Goal: Task Accomplishment & Management: Complete application form

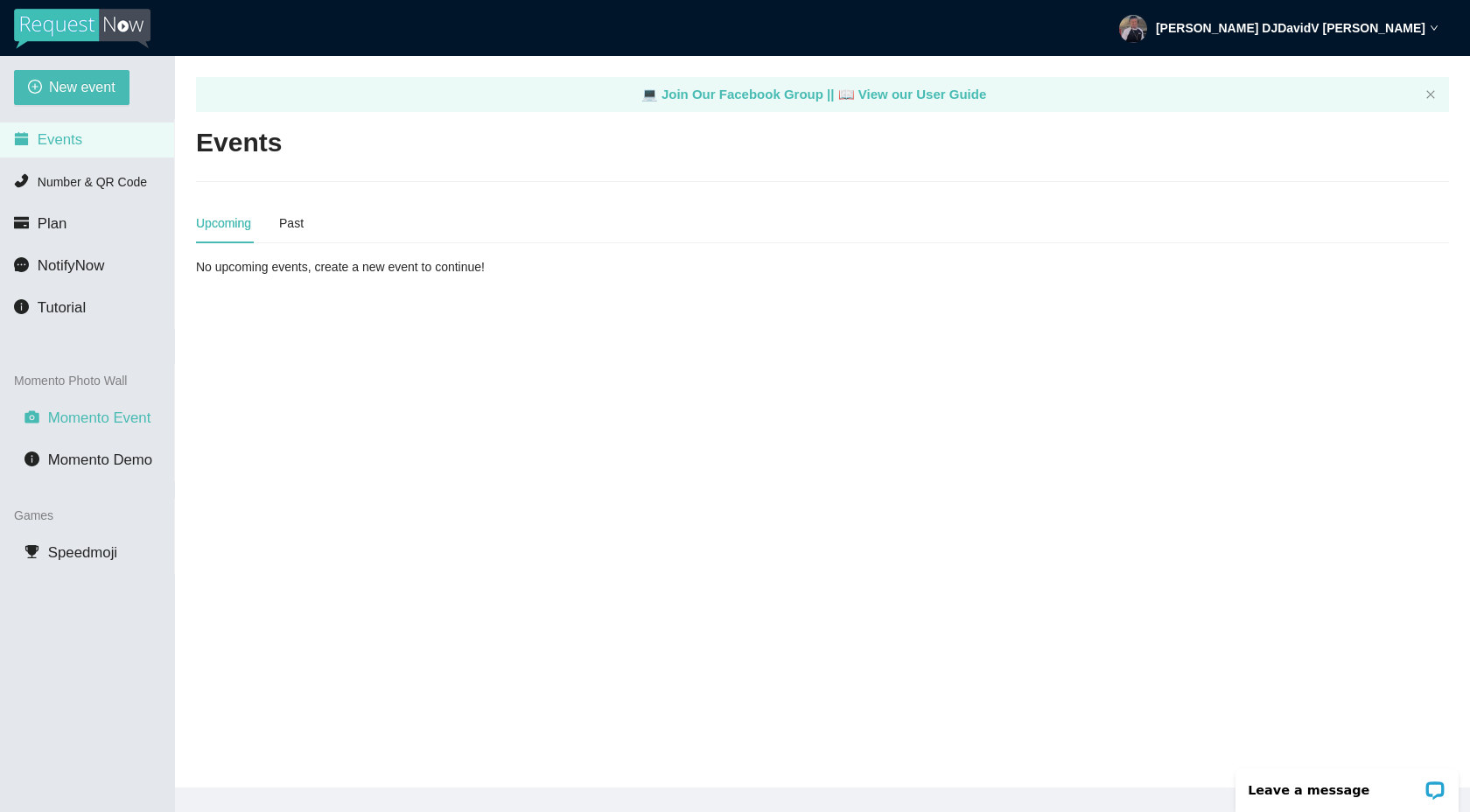
click at [113, 416] on span "Momento Event" at bounding box center [99, 418] width 103 height 17
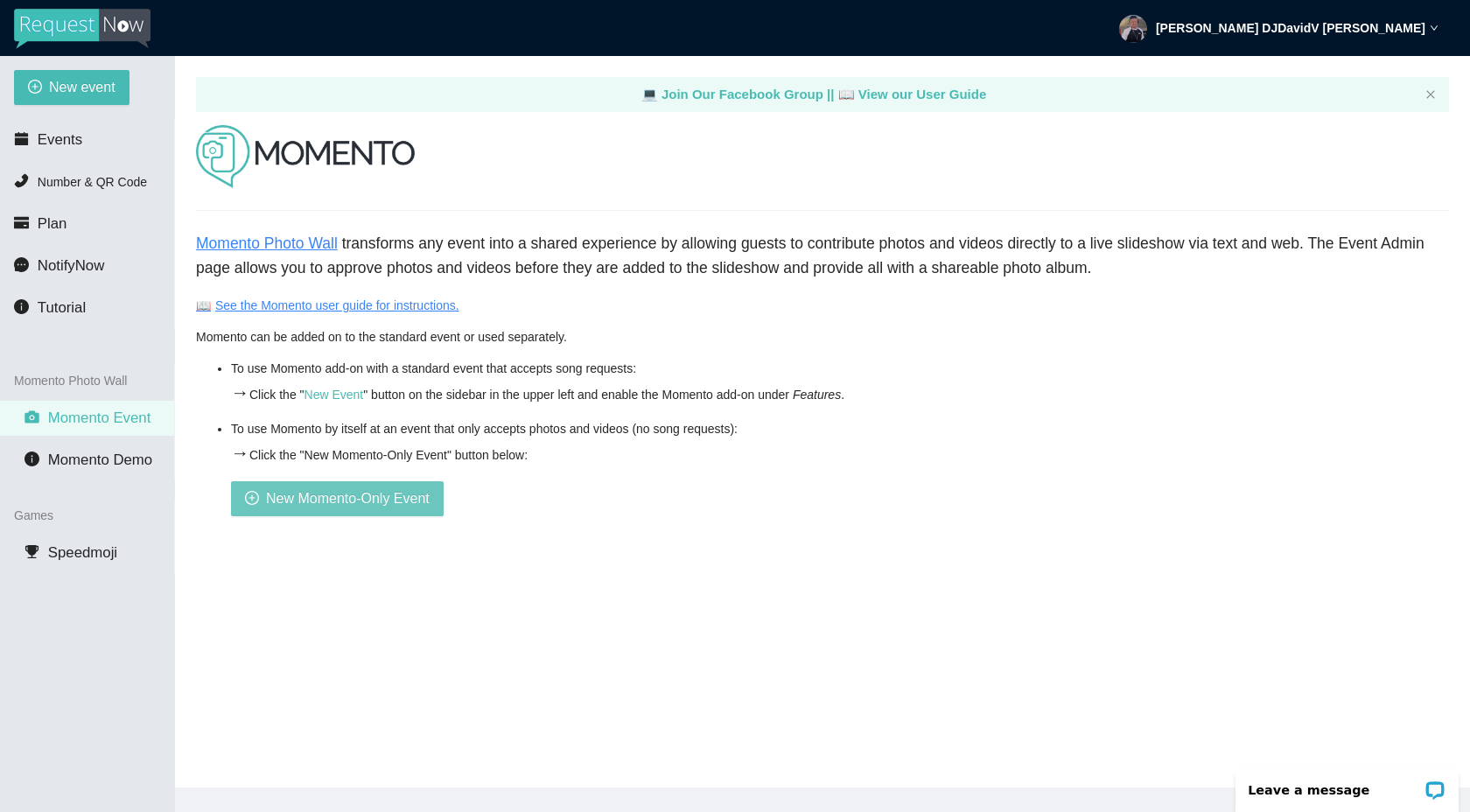
click at [300, 495] on span "New Momento-Only Event" at bounding box center [347, 498] width 164 height 21
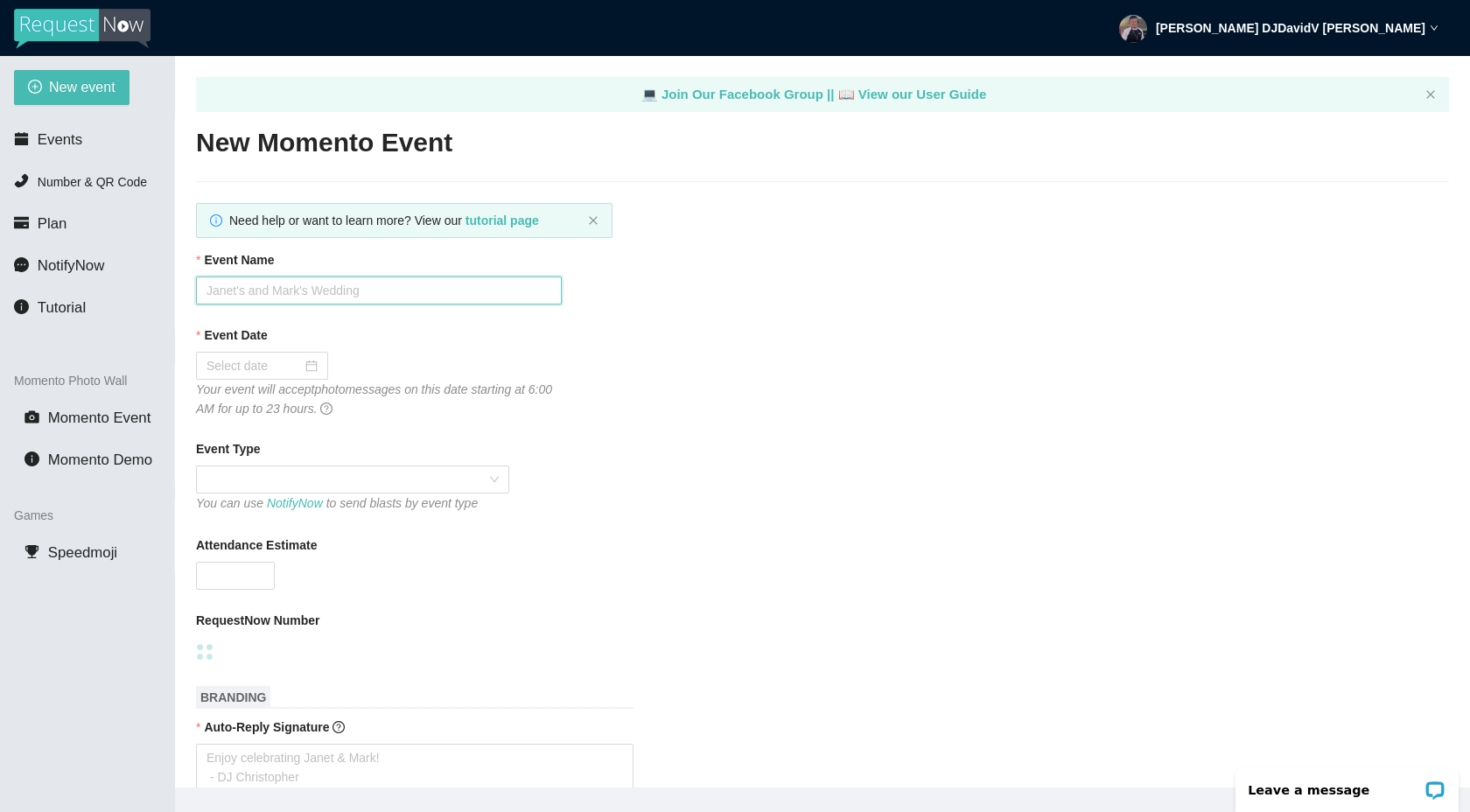
click at [338, 293] on input "Event Name" at bounding box center [378, 290] width 366 height 28
type input "[PERSON_NAME]'s !8th/Graduation Celebration"
click at [272, 368] on input "Event Date" at bounding box center [254, 366] width 96 height 20
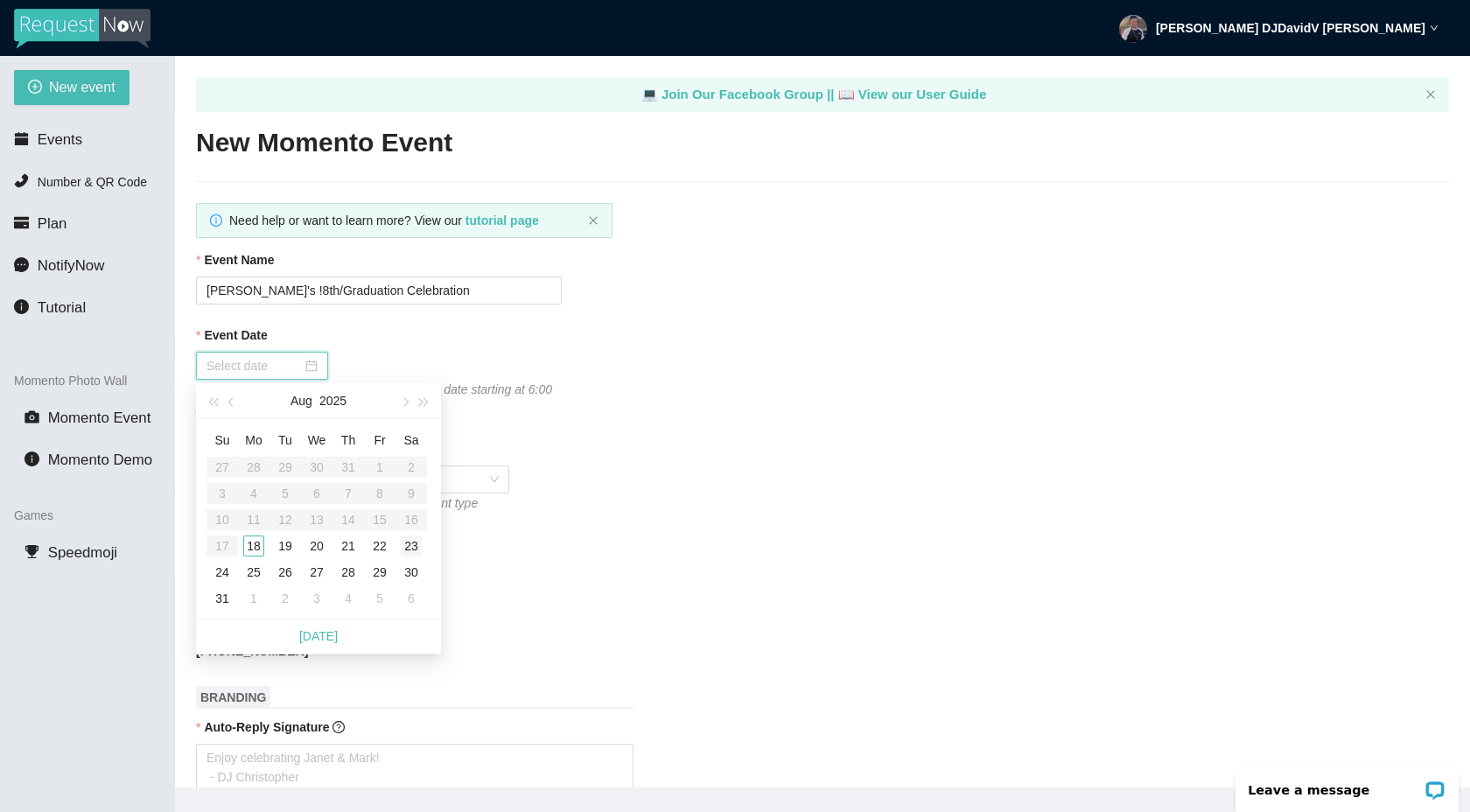
type input "[DATE]"
click at [413, 539] on div "23" at bounding box center [411, 546] width 21 height 21
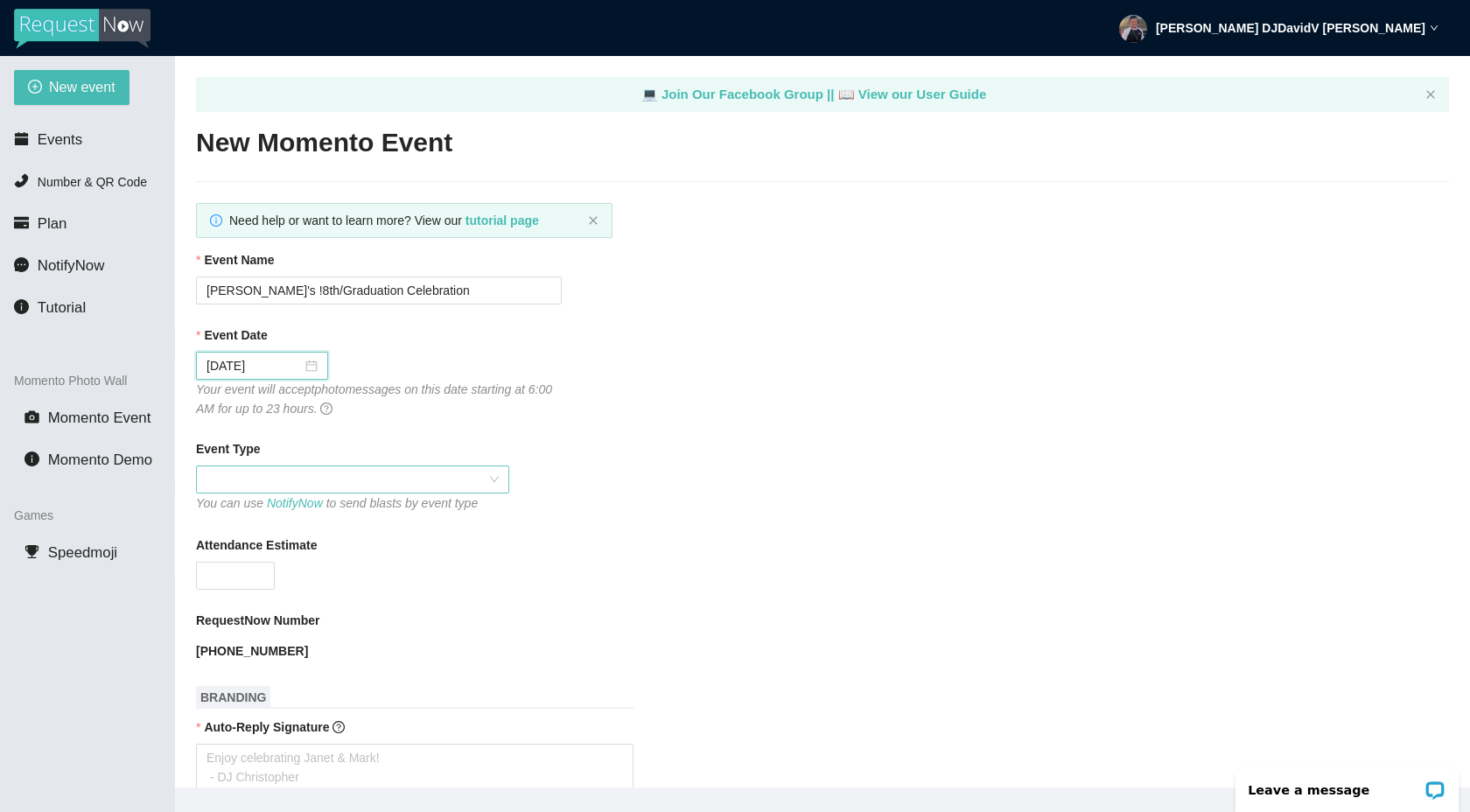
click at [488, 480] on span at bounding box center [353, 478] width 293 height 26
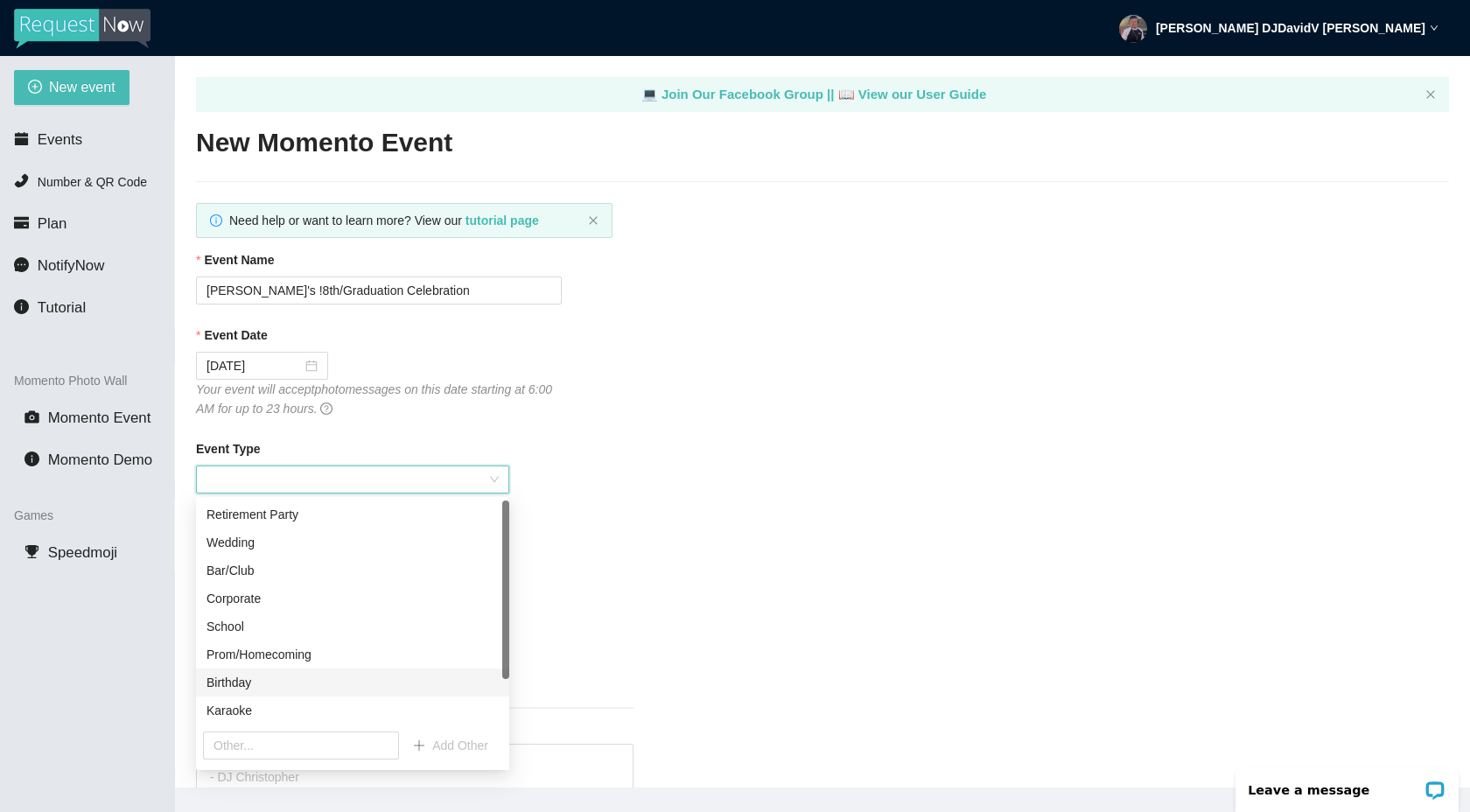
click at [219, 675] on div "Birthday" at bounding box center [353, 682] width 293 height 20
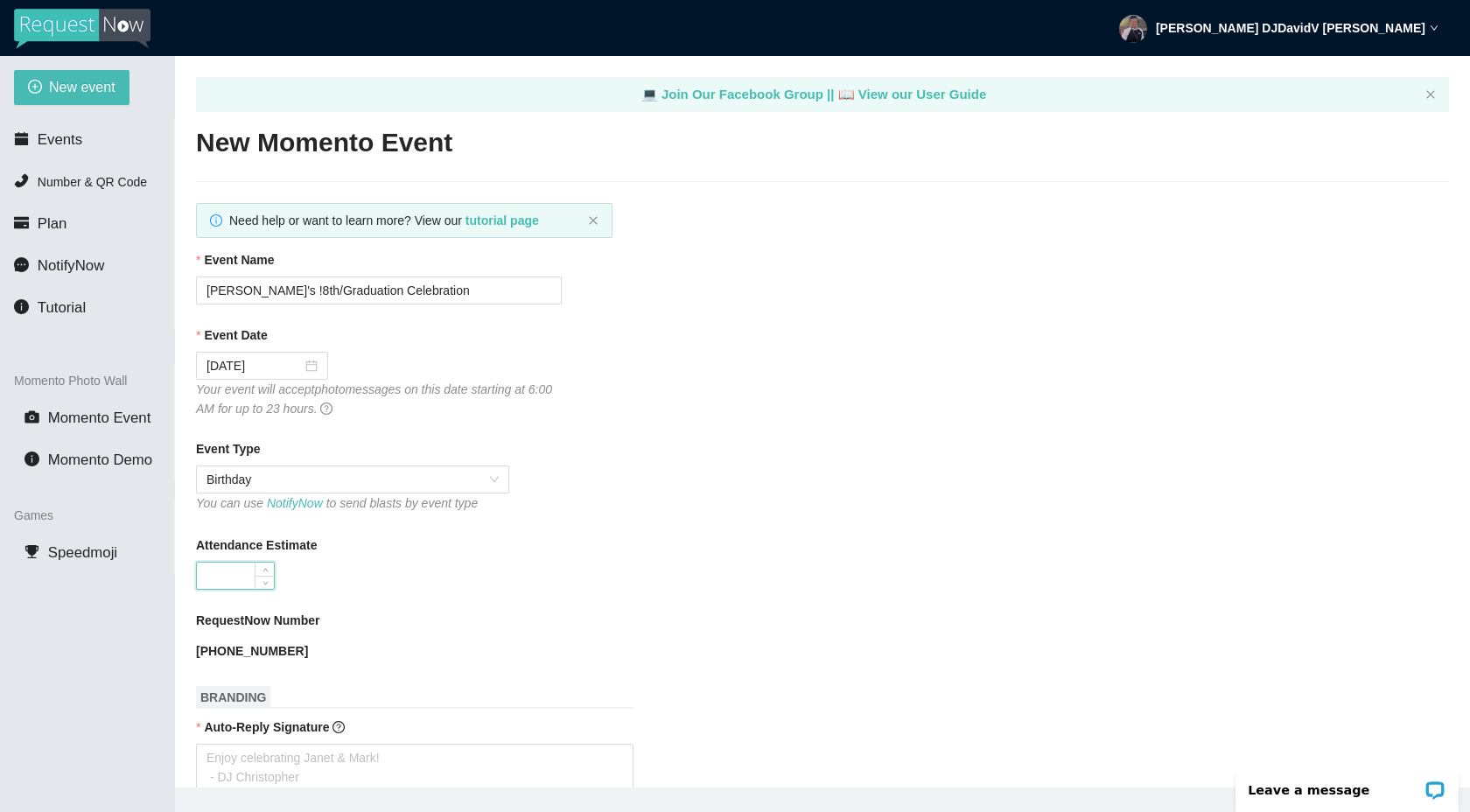
click at [247, 571] on input "Attendance Estimate" at bounding box center [235, 575] width 77 height 26
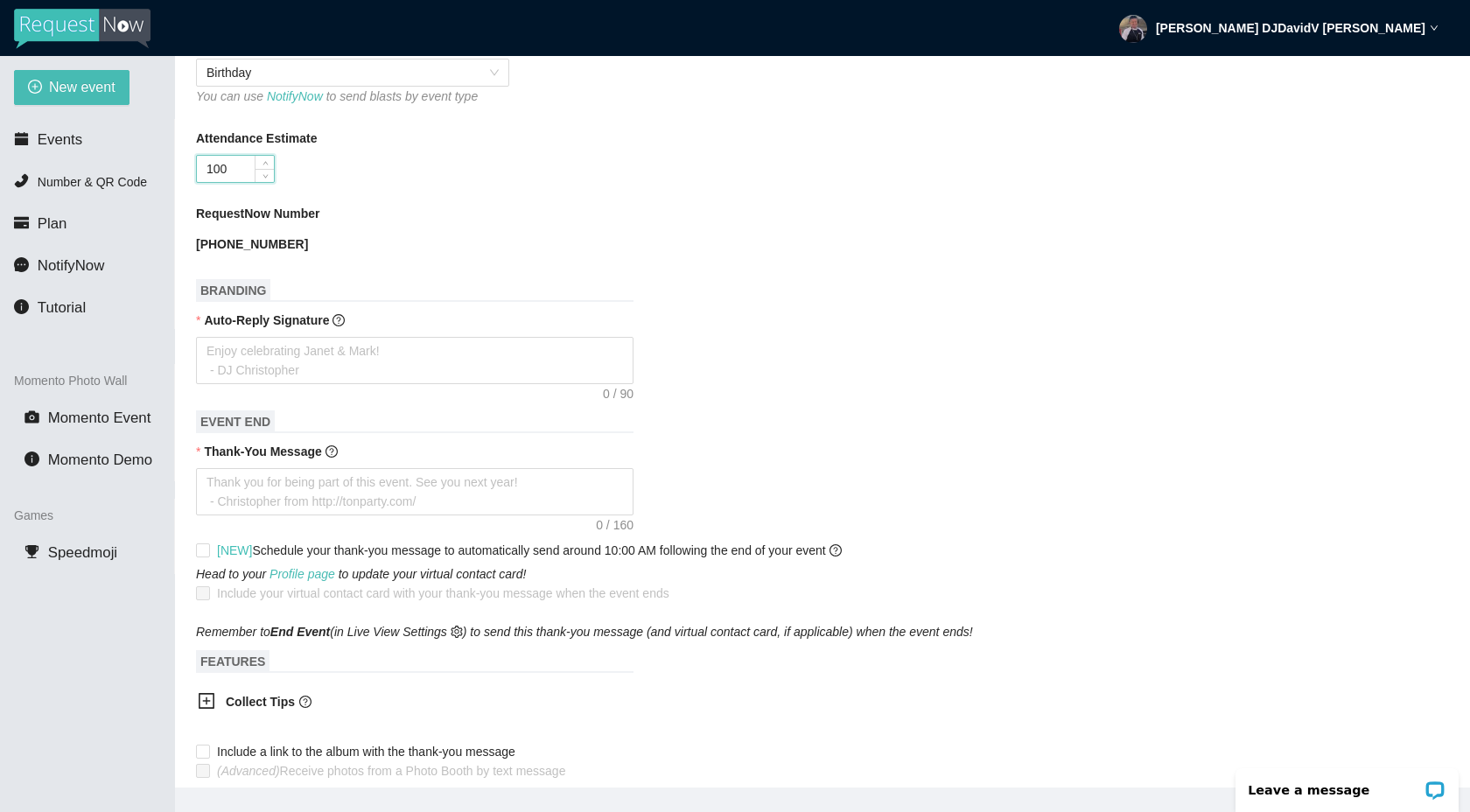
scroll to position [419, 0]
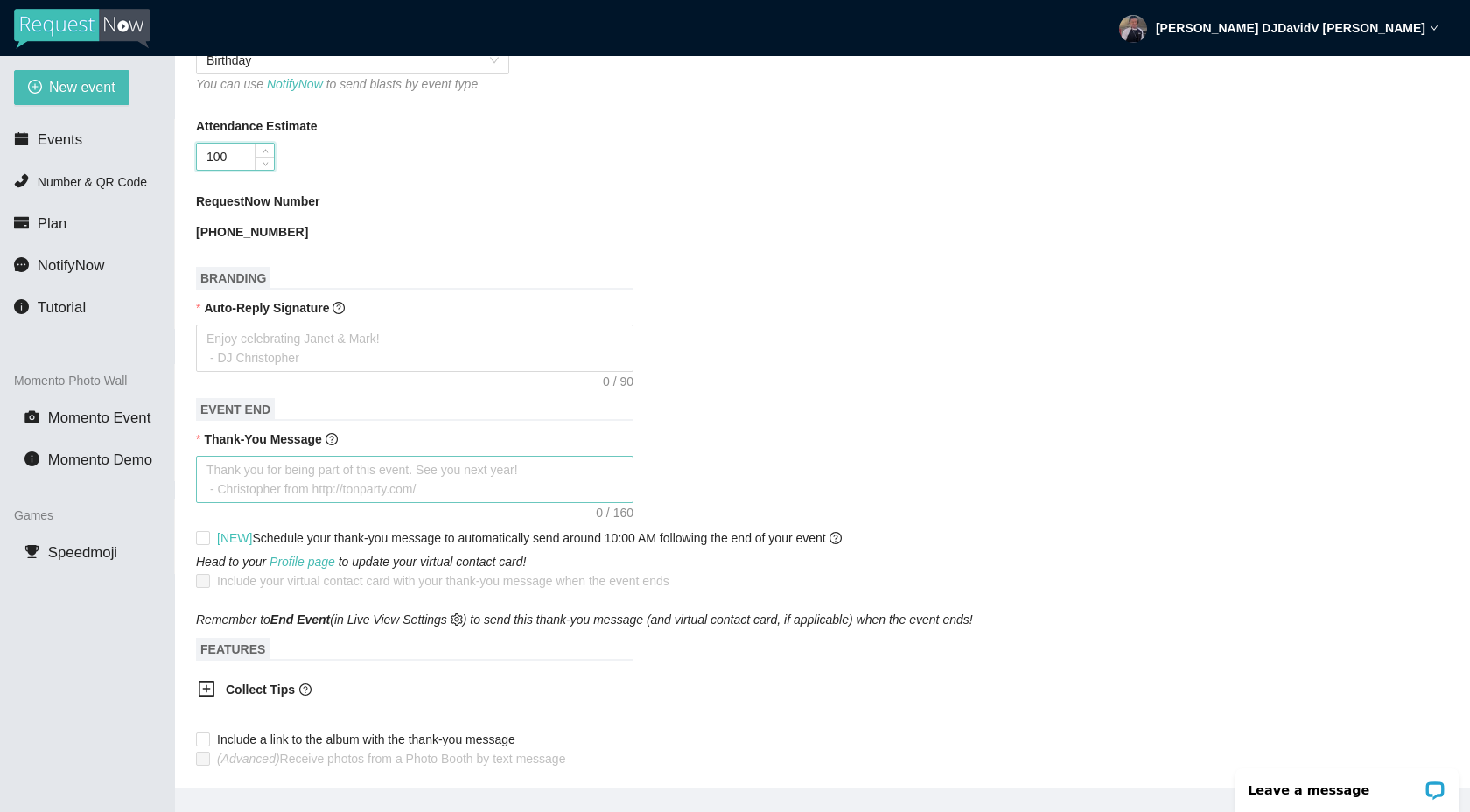
type input "100"
click at [258, 469] on textarea "Thank-You Message" at bounding box center [414, 479] width 438 height 47
type textarea "T"
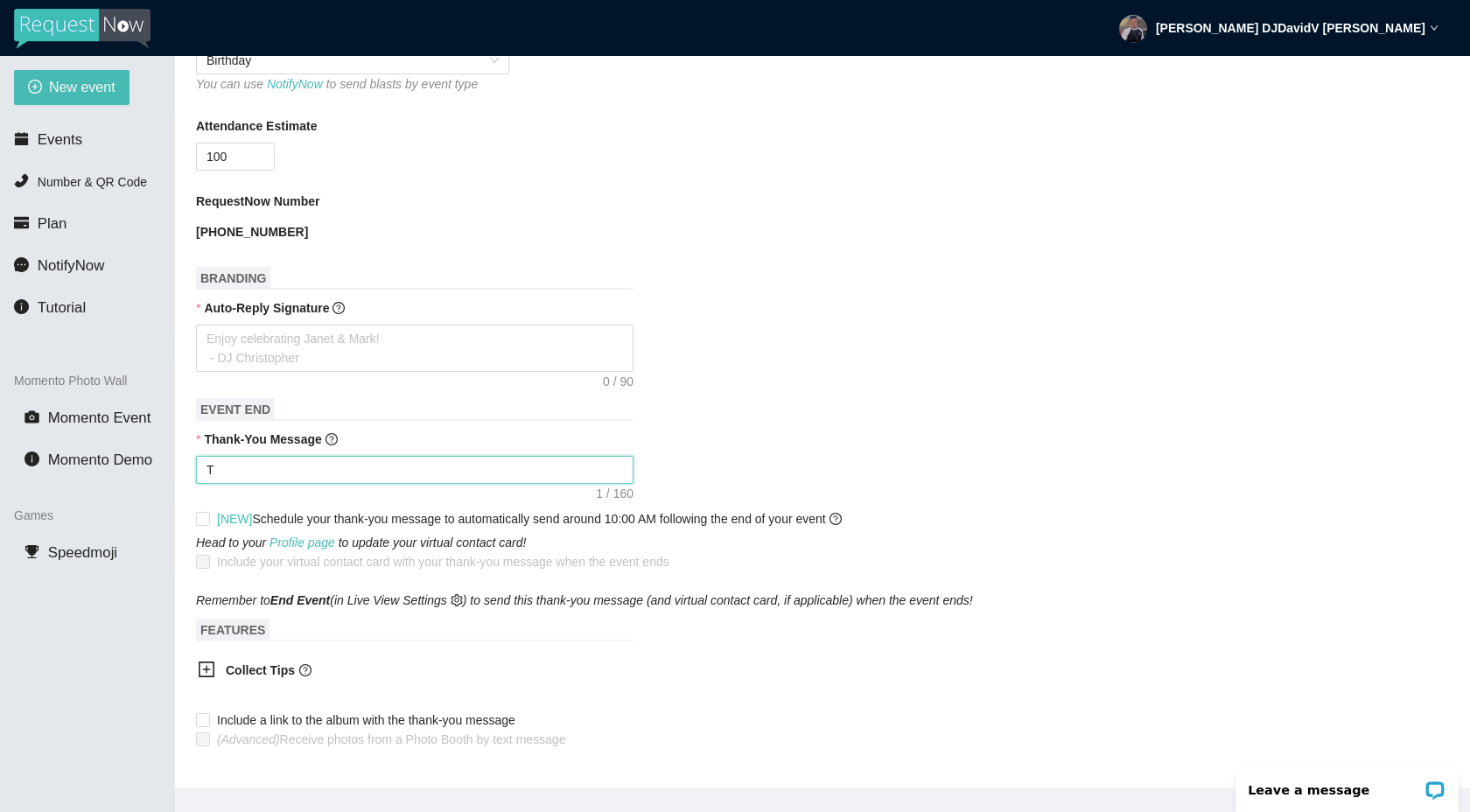
type textarea "Th"
type textarea "Tha"
type textarea "Than"
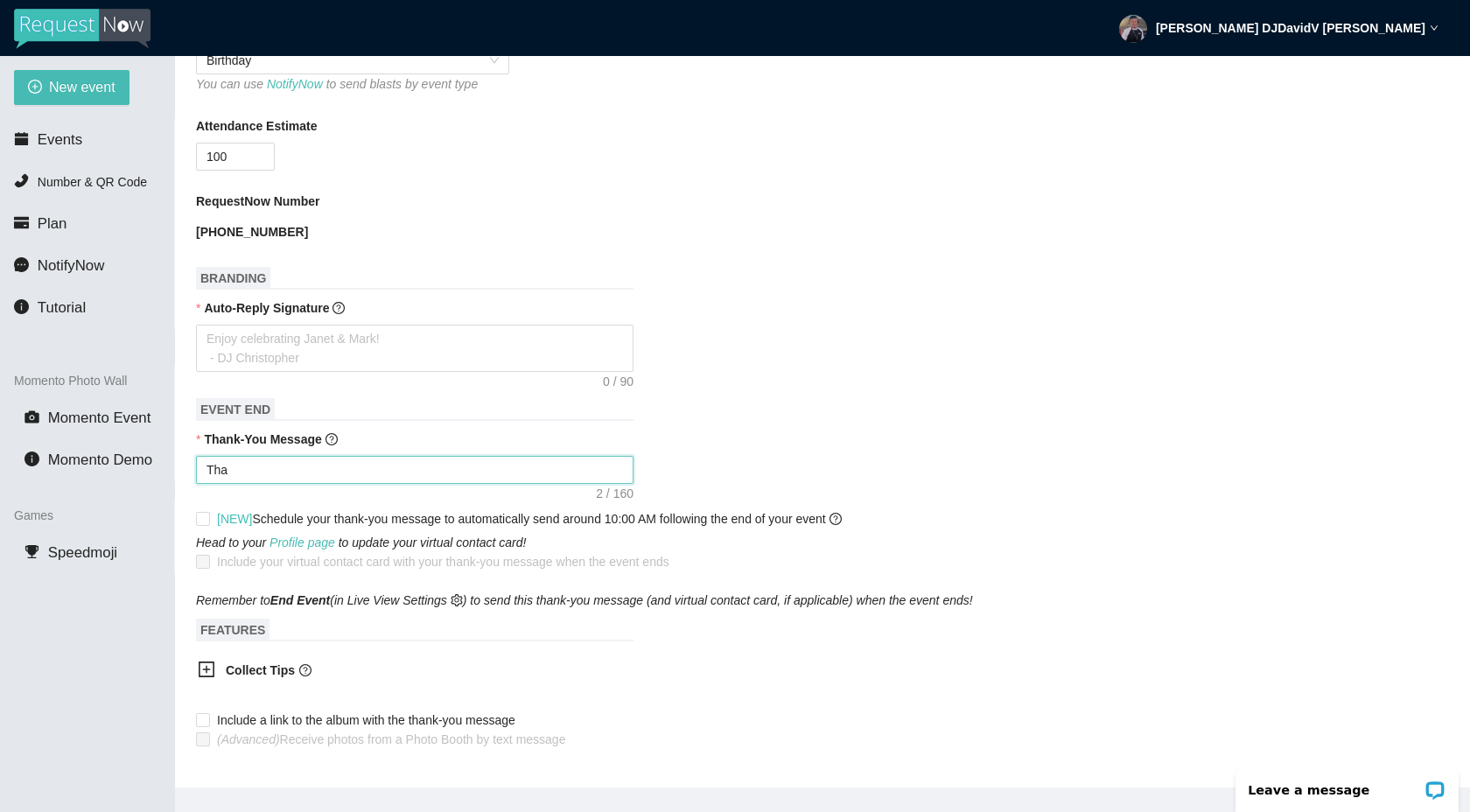
type textarea "Than"
type textarea "Thank"
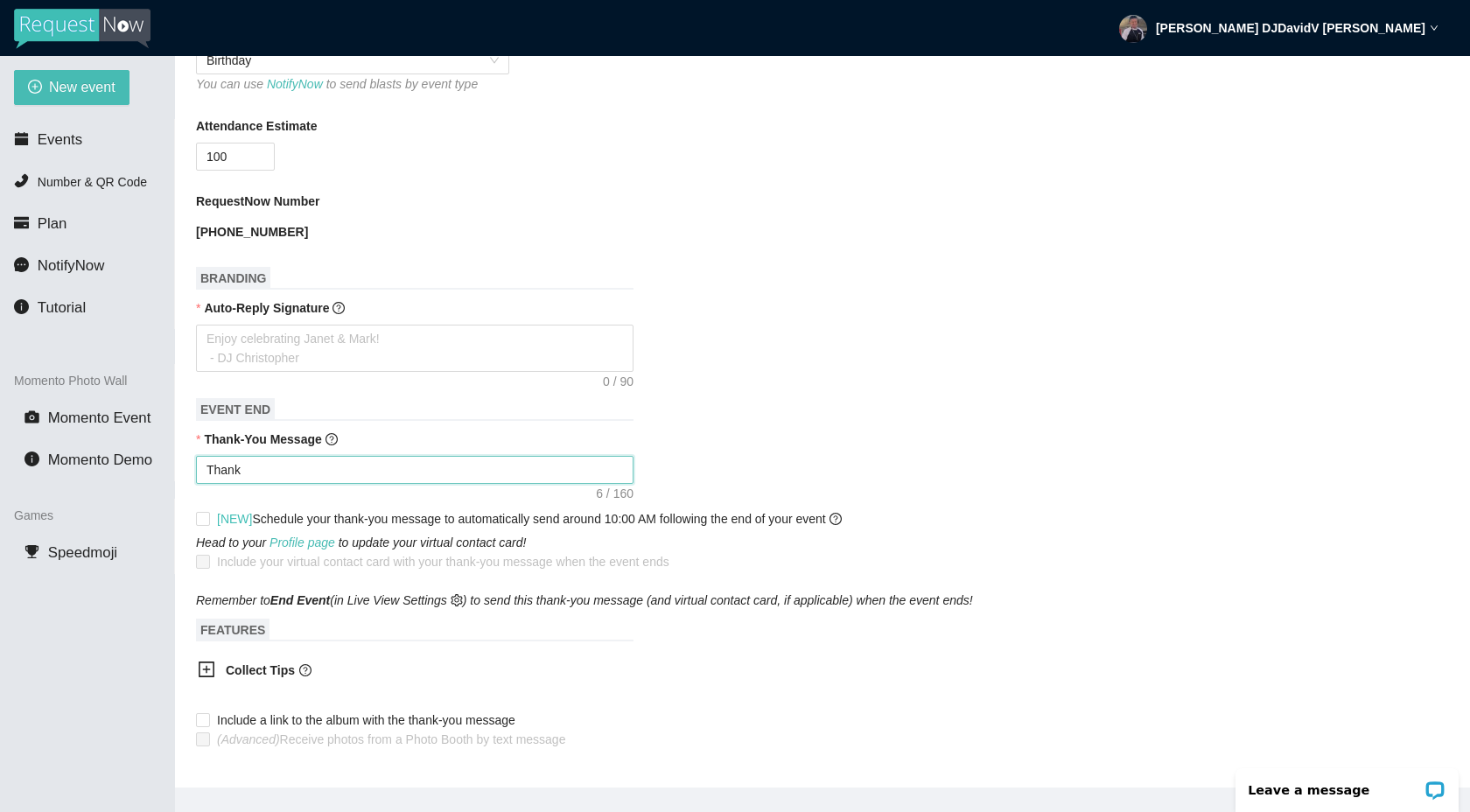
type textarea "Thank y"
type textarea "Thank yo"
type textarea "Thank you"
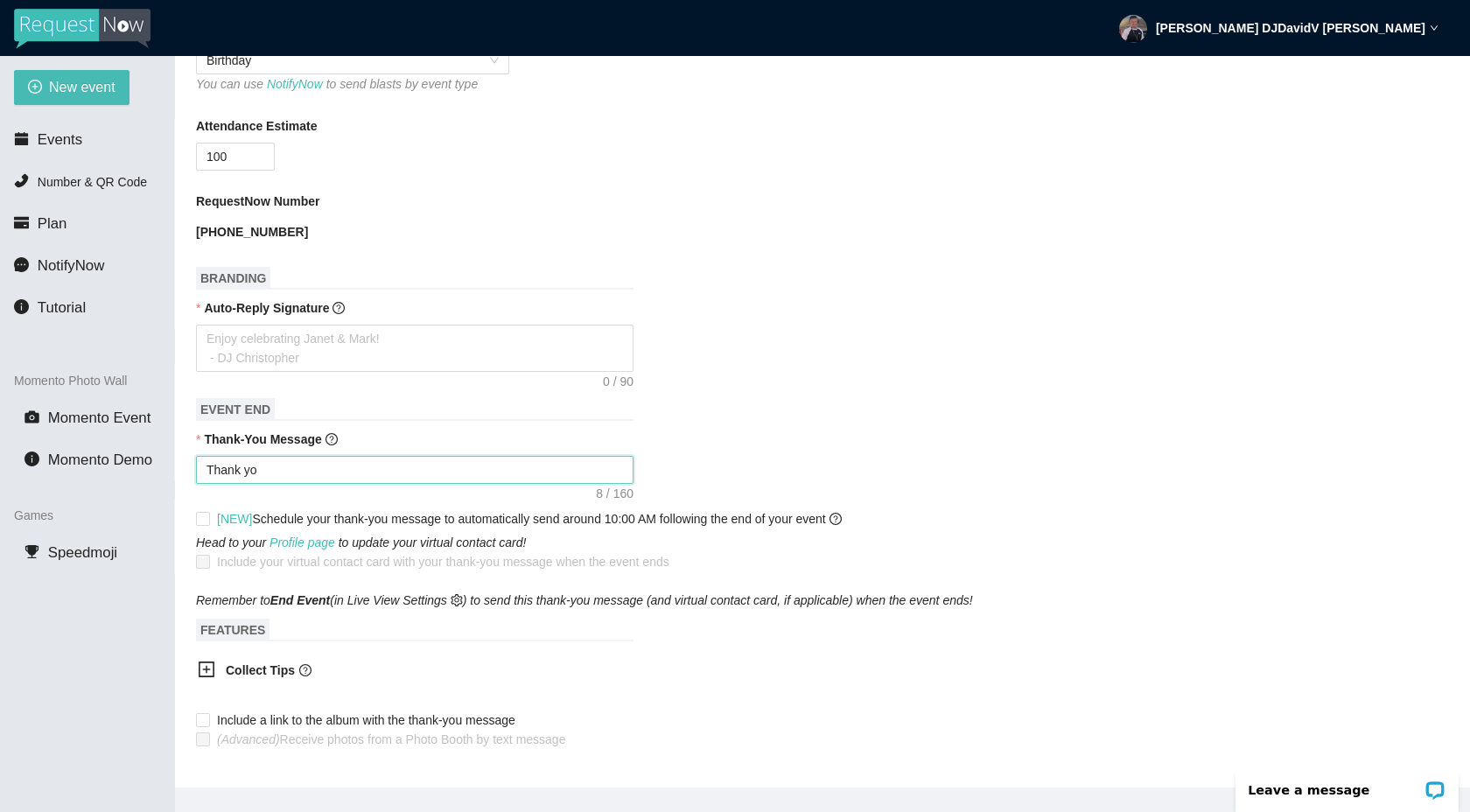
type textarea "Thank you"
type textarea "Thank you f"
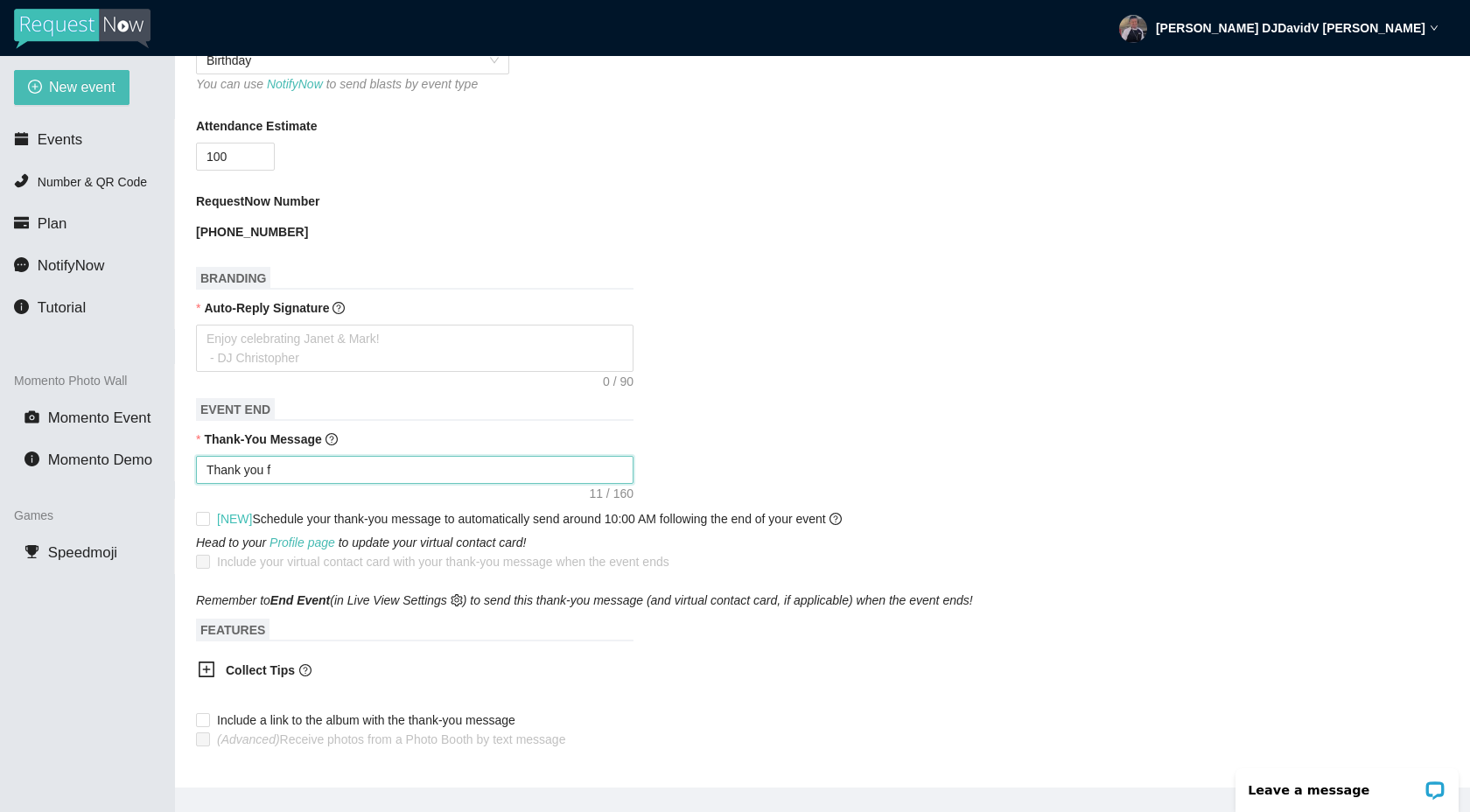
type textarea "Thank you fo"
type textarea "Thank you for"
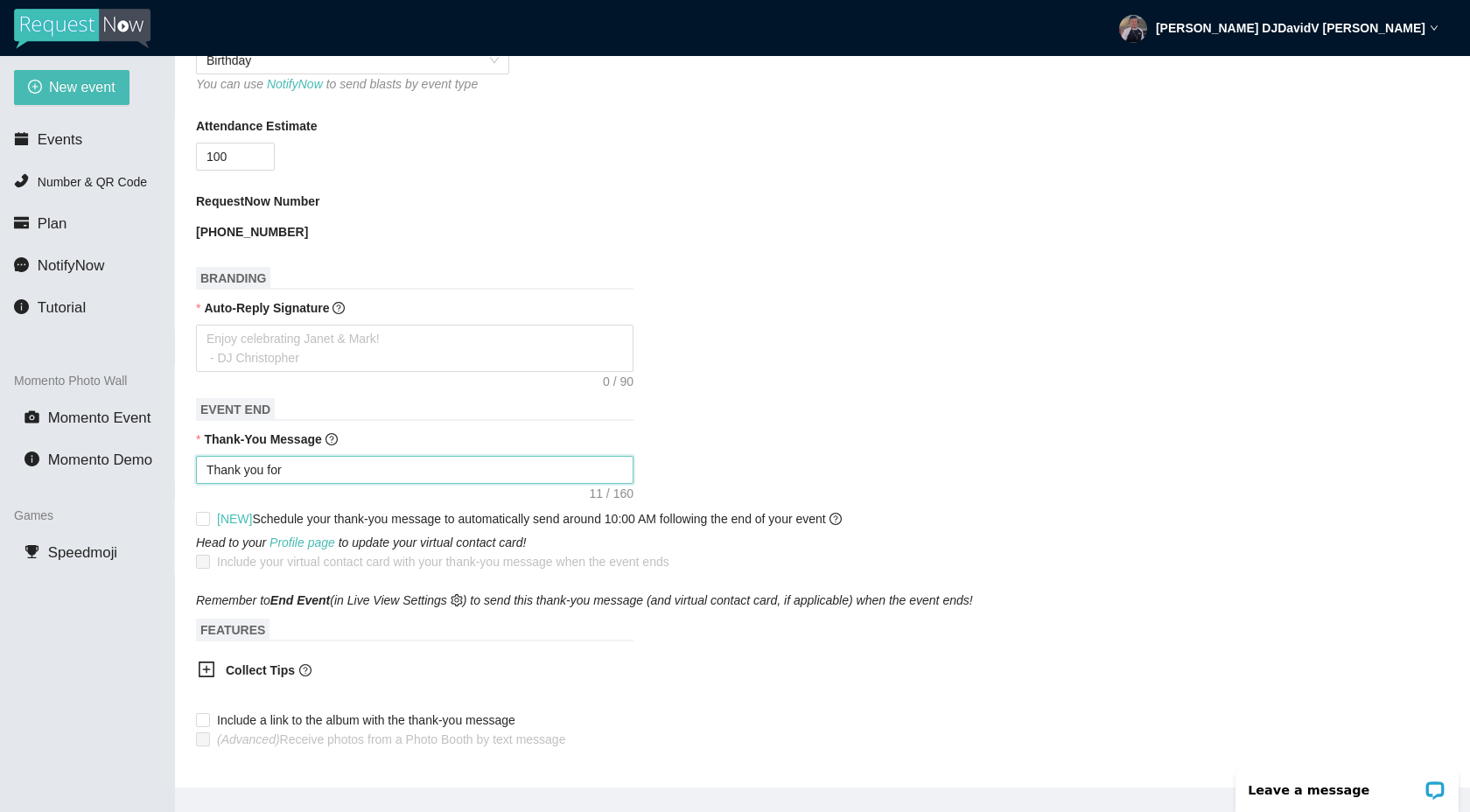
type textarea "Thank you for"
type textarea "Thank you for c"
type textarea "Thank you for ce"
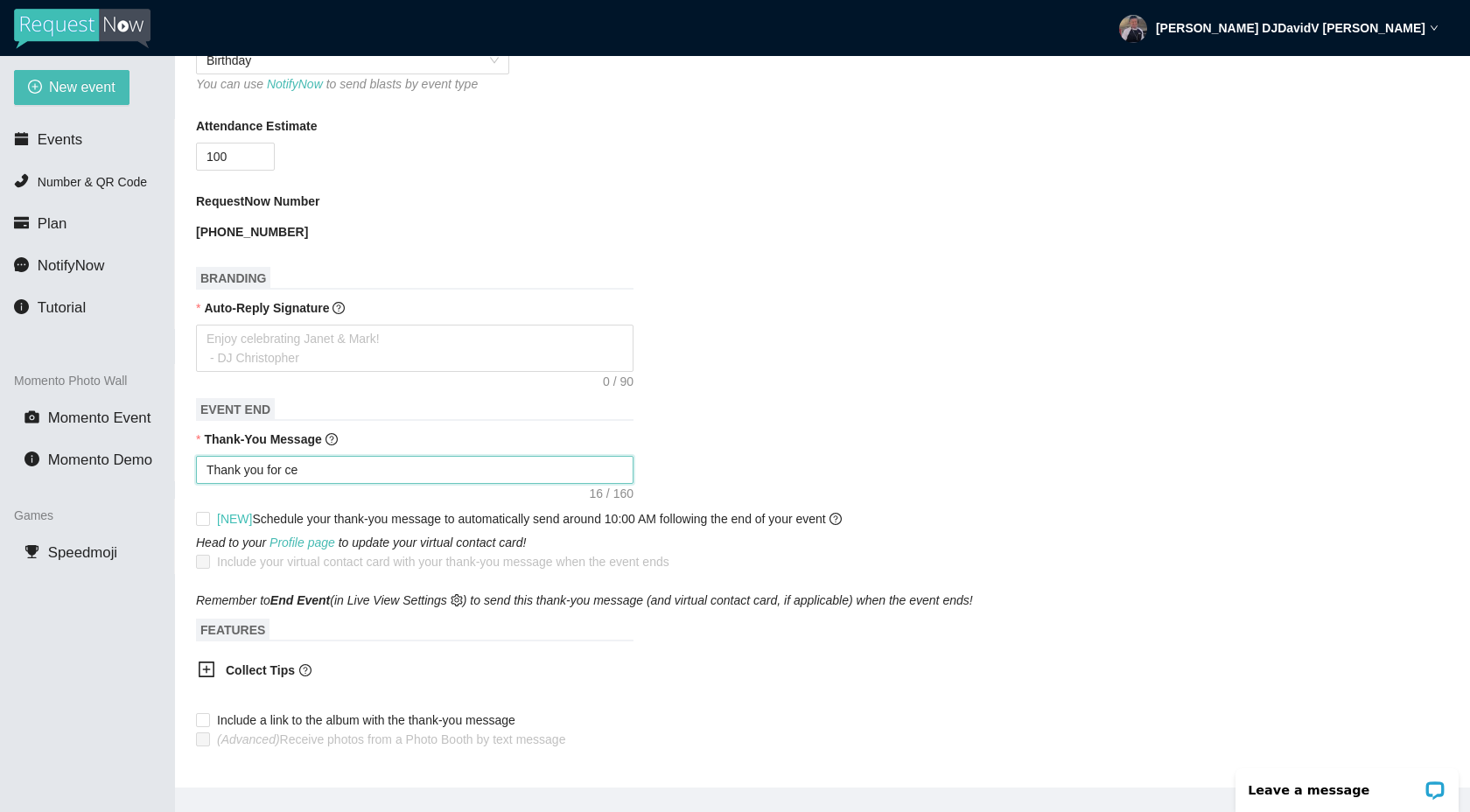
type textarea "Thank you for cel"
type textarea "Thank you for cele"
type textarea "Thank you for celeb"
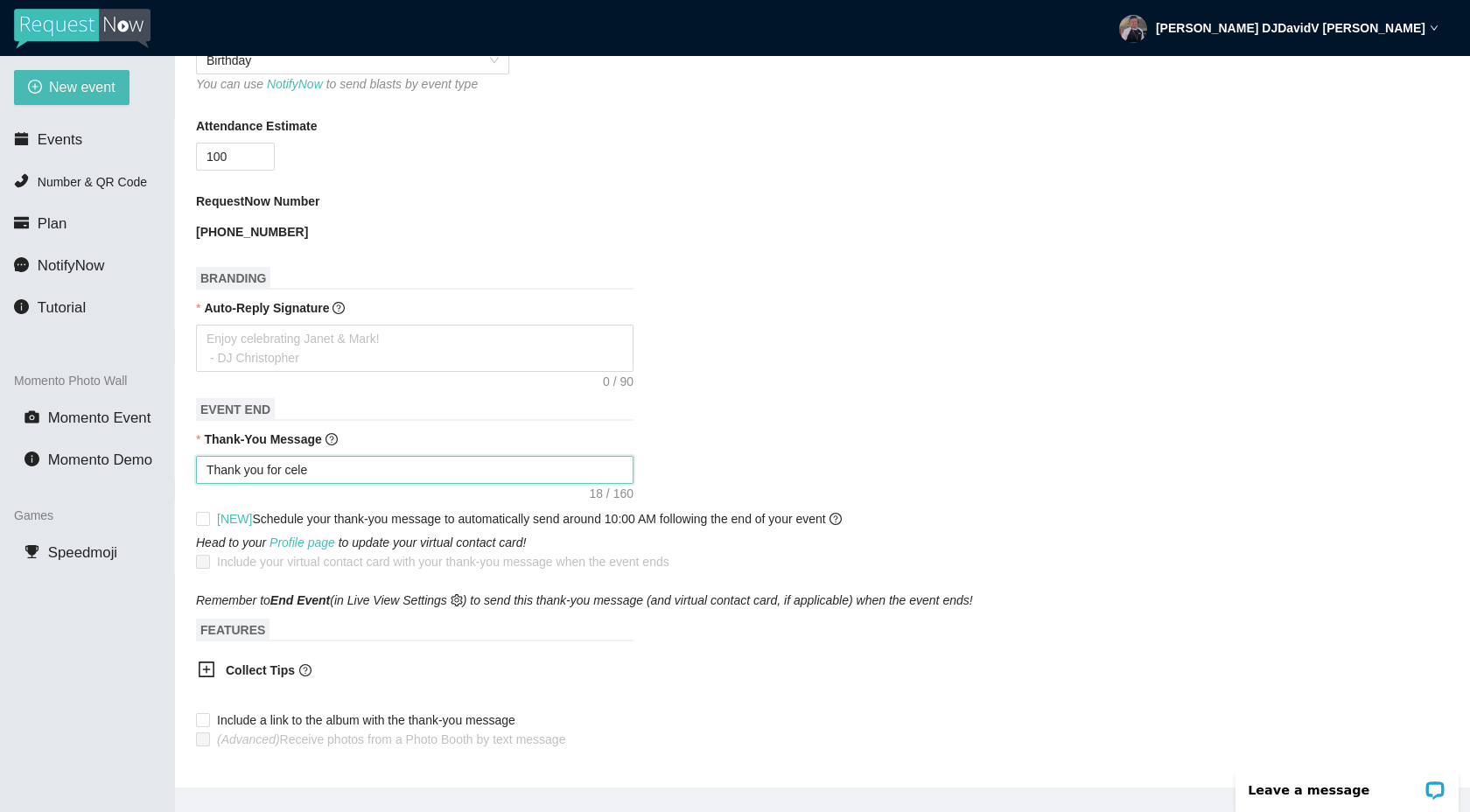
type textarea "Thank you for celeb"
type textarea "Thank you for celebr"
type textarea "Thank you for celebra"
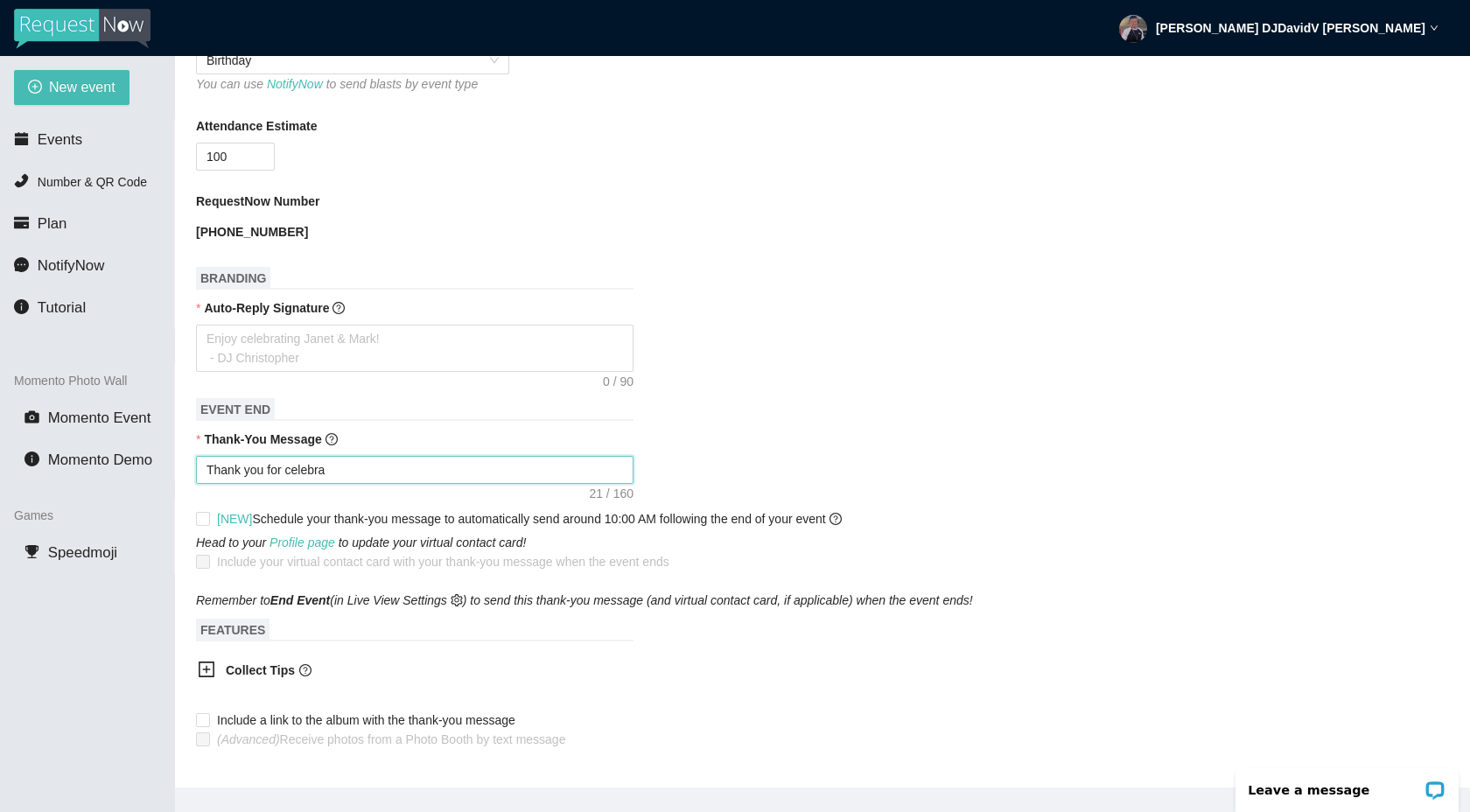
type textarea "Thank you for celebrat"
type textarea "Thank you for celebrati"
type textarea "Thank you for celebratio"
type textarea "Thank you for celebration"
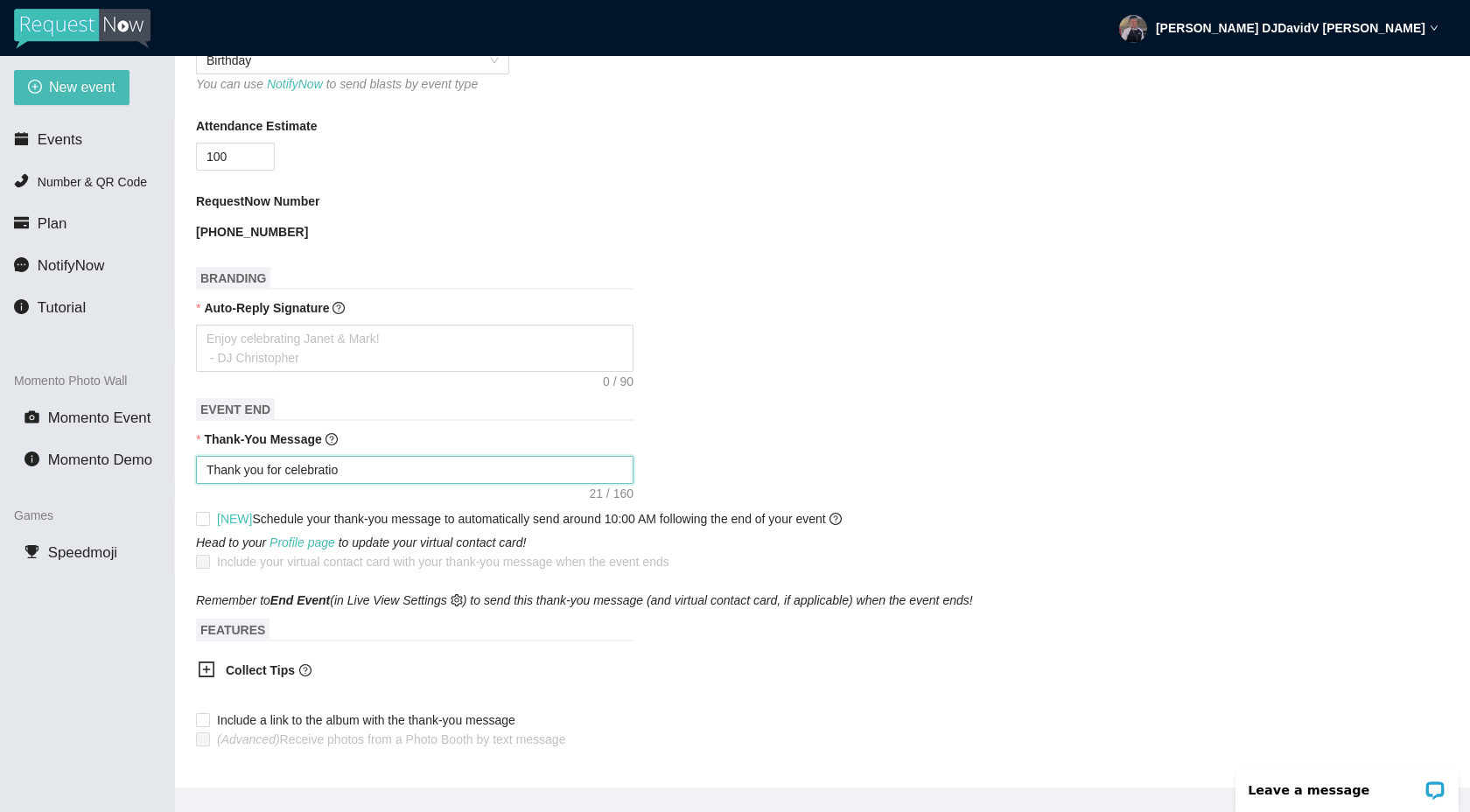
type textarea "Thank you for celebration"
type textarea "Thank you for celebratio"
type textarea "Thank you for celebrati"
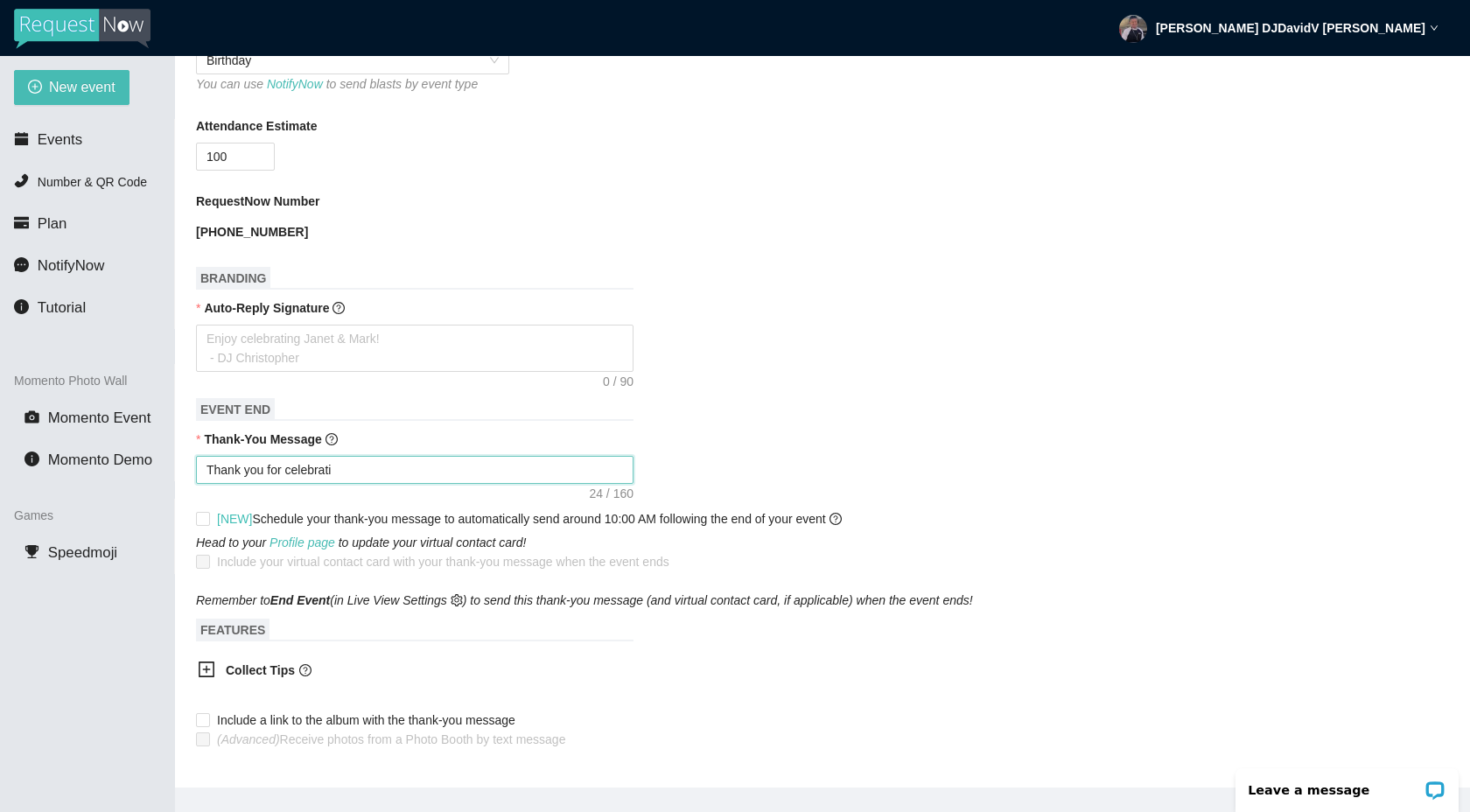
type textarea "Thank you for celebrat"
type textarea "Thank you for celebra"
type textarea "Thank you for celebr"
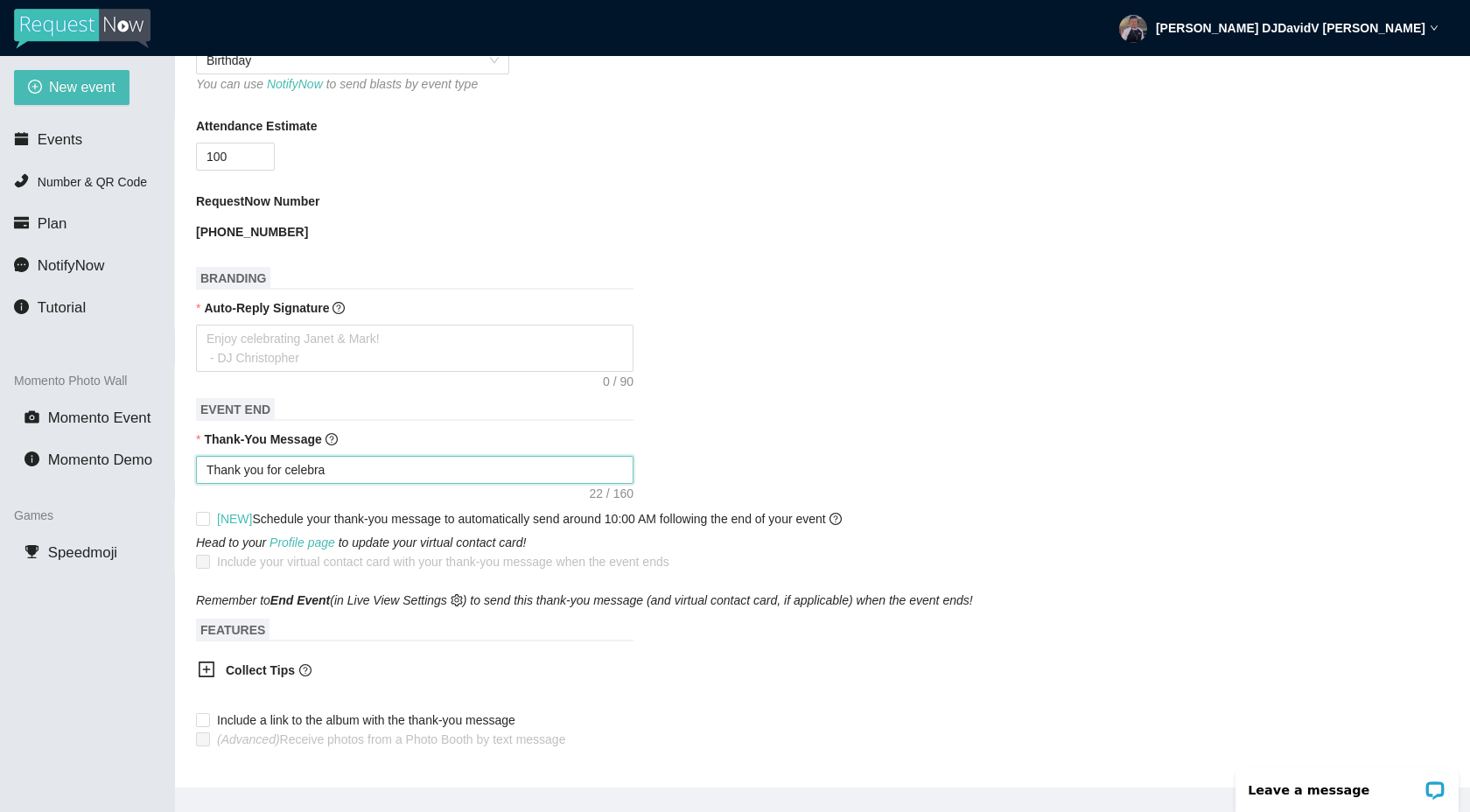
type textarea "Thank you for celebr"
type textarea "Thank you for celeb"
type textarea "Thank you for cele"
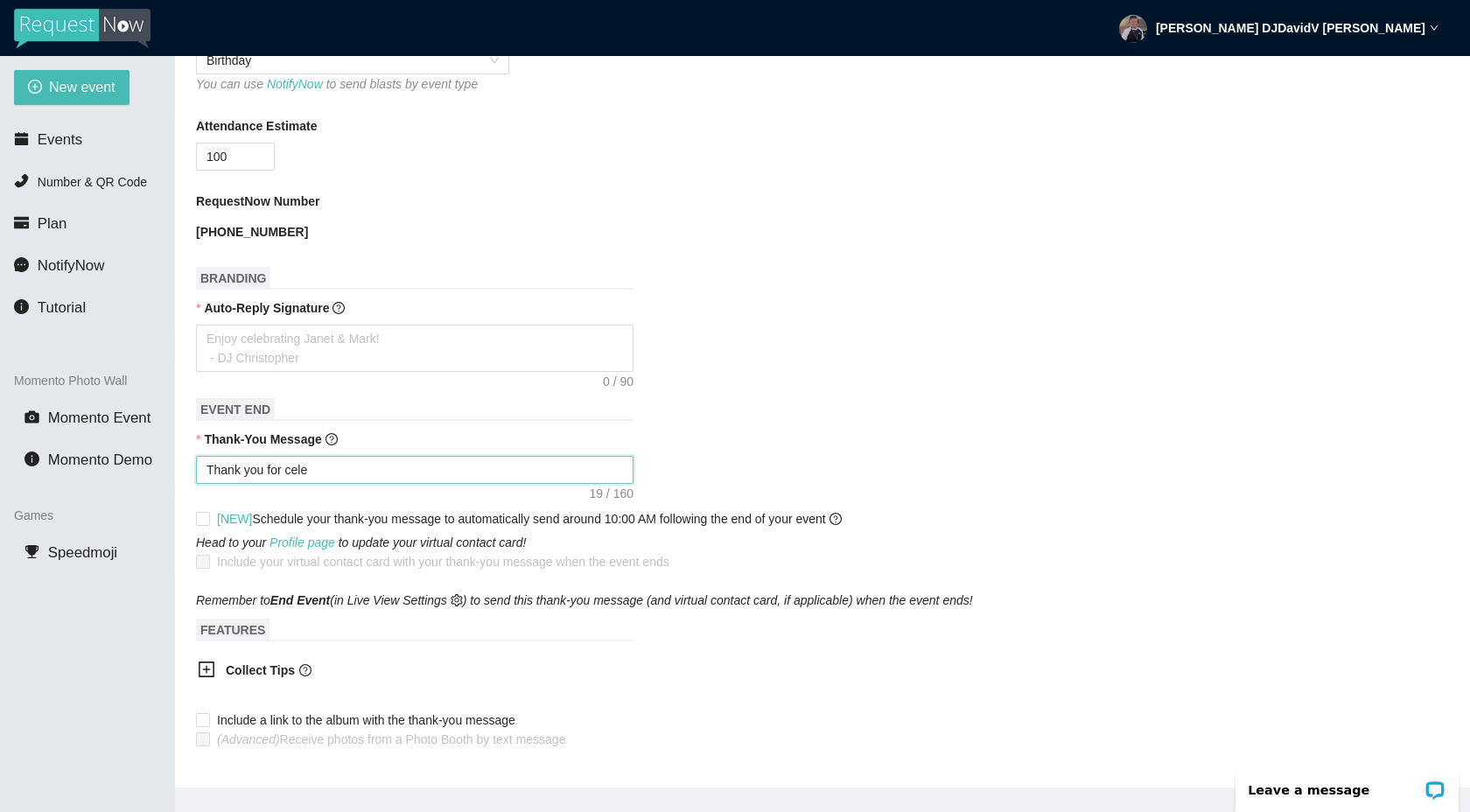
type textarea "Thank you for cel"
type textarea "Thank you for ce"
type textarea "Thank you for c"
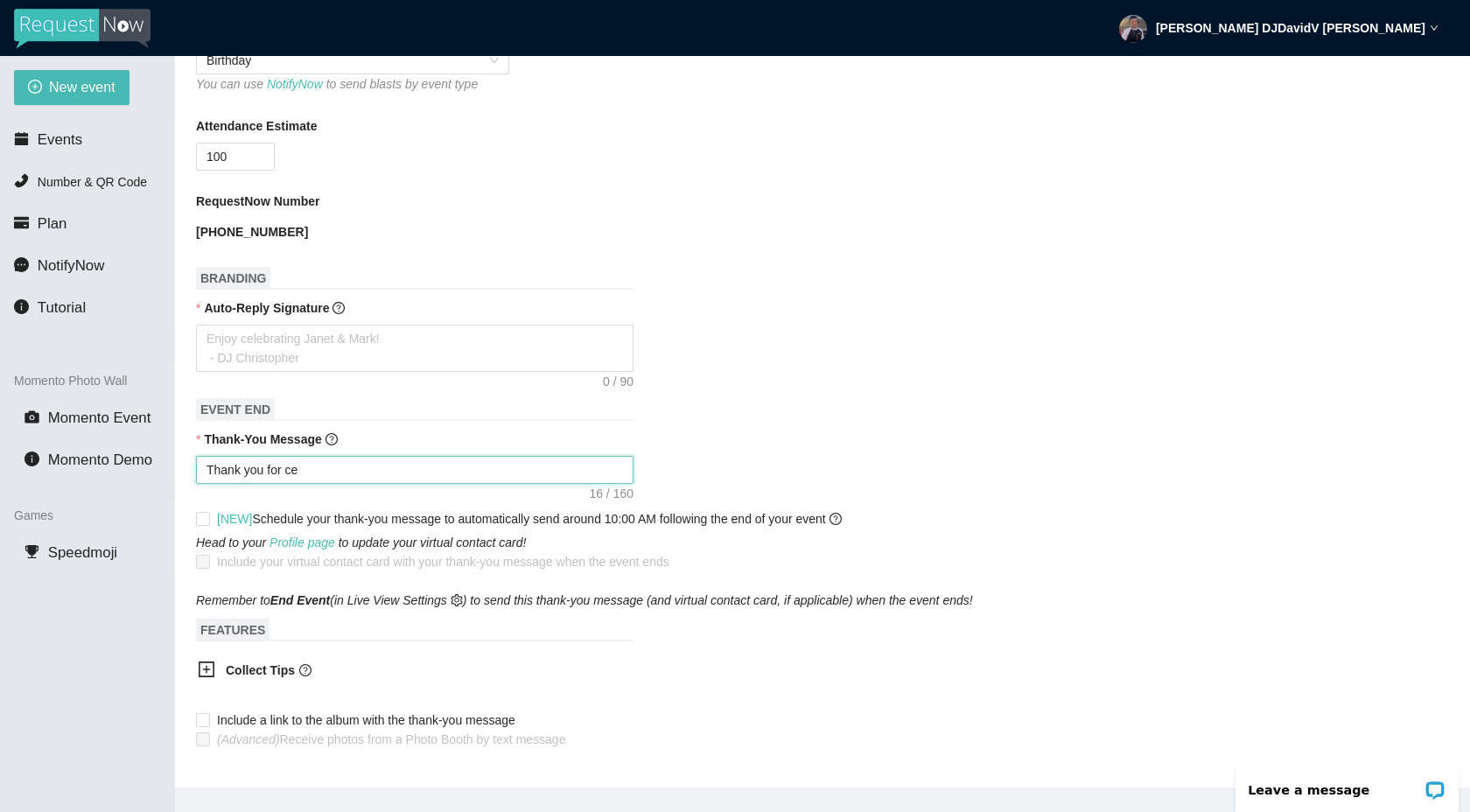
type textarea "Thank you for c"
type textarea "Thank you for"
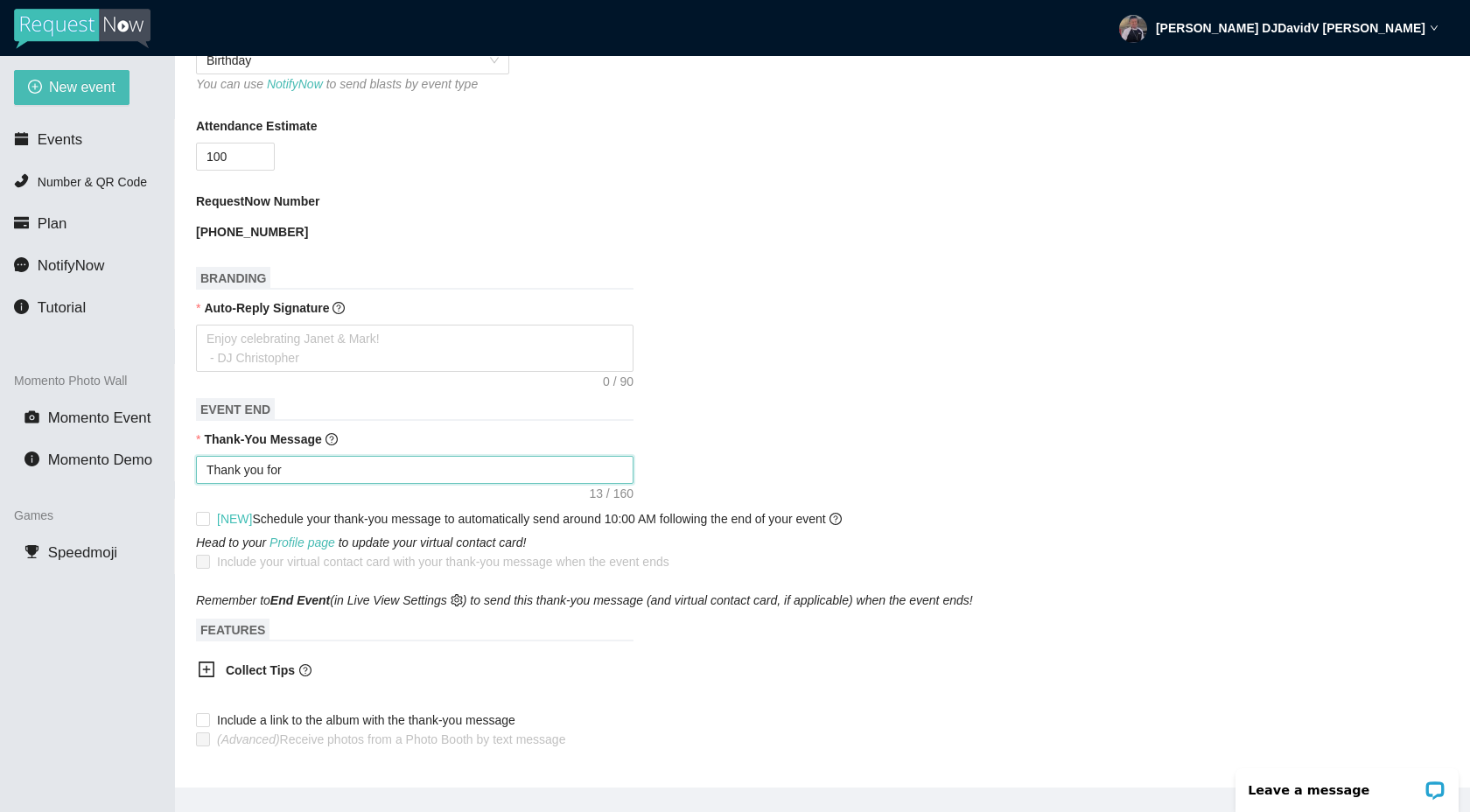
type textarea "Thank you fo"
type textarea "Thank you f"
type textarea "Thank you"
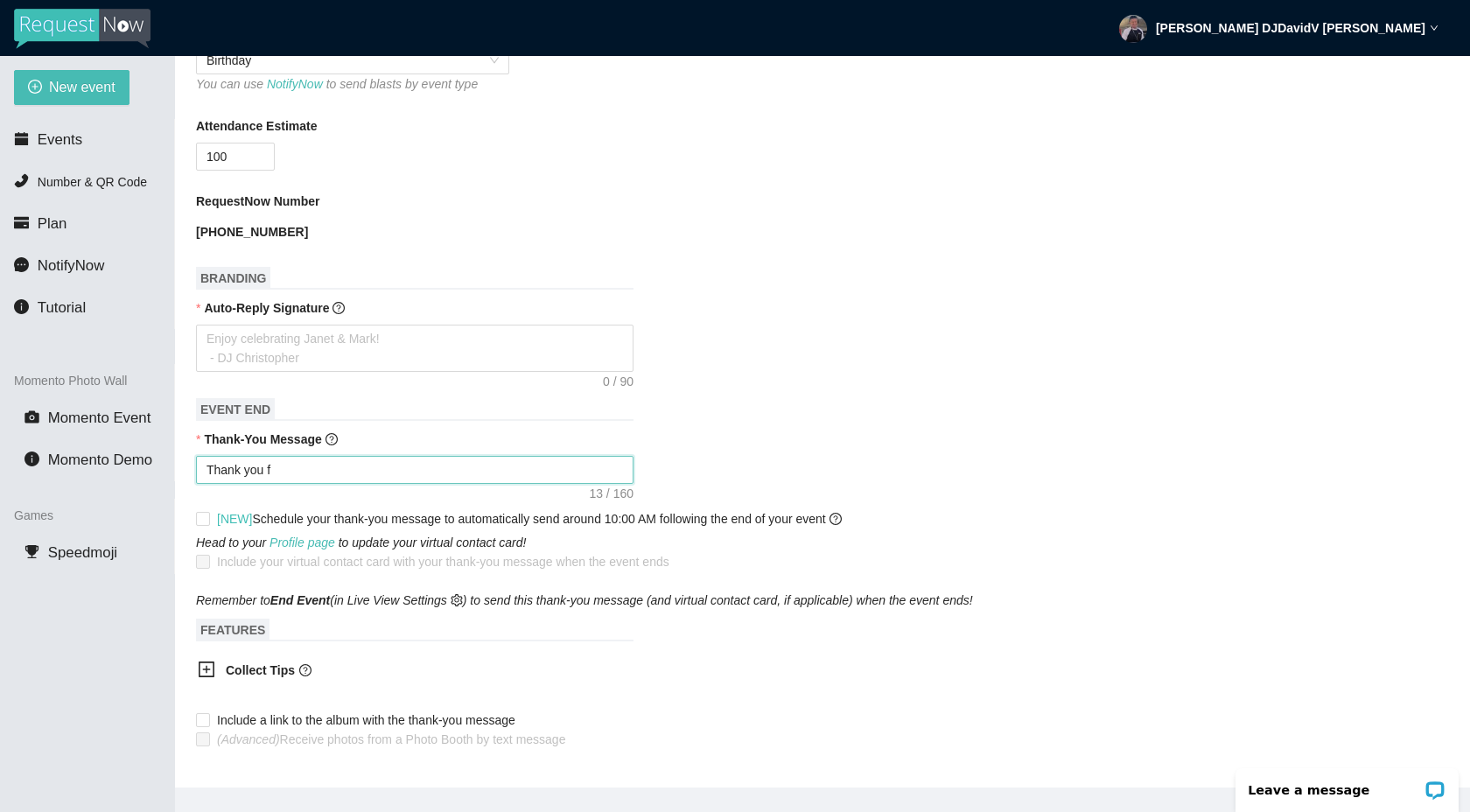
type textarea "Thank you"
type textarea "Thank yo"
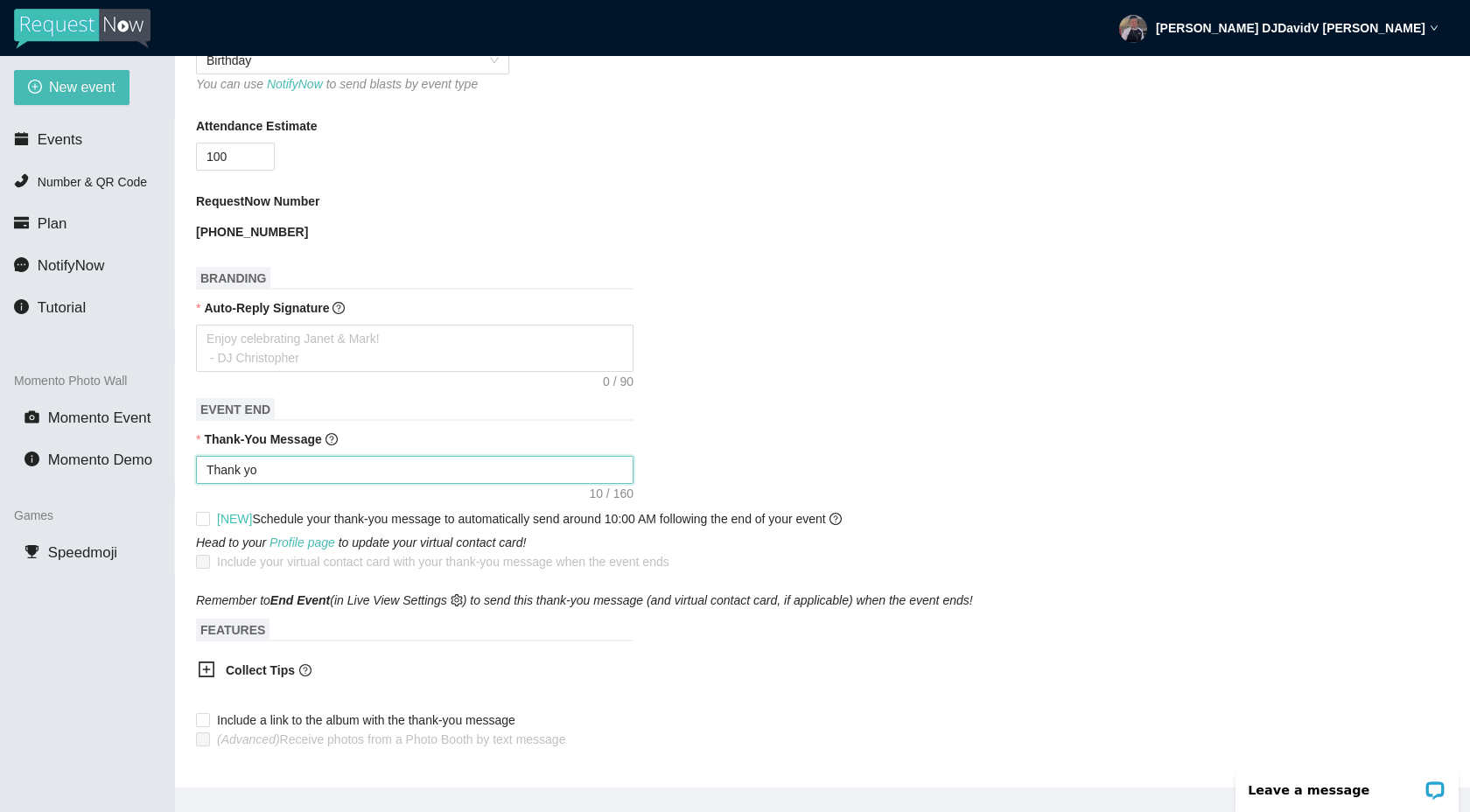
type textarea "Thank y"
type textarea "Thank"
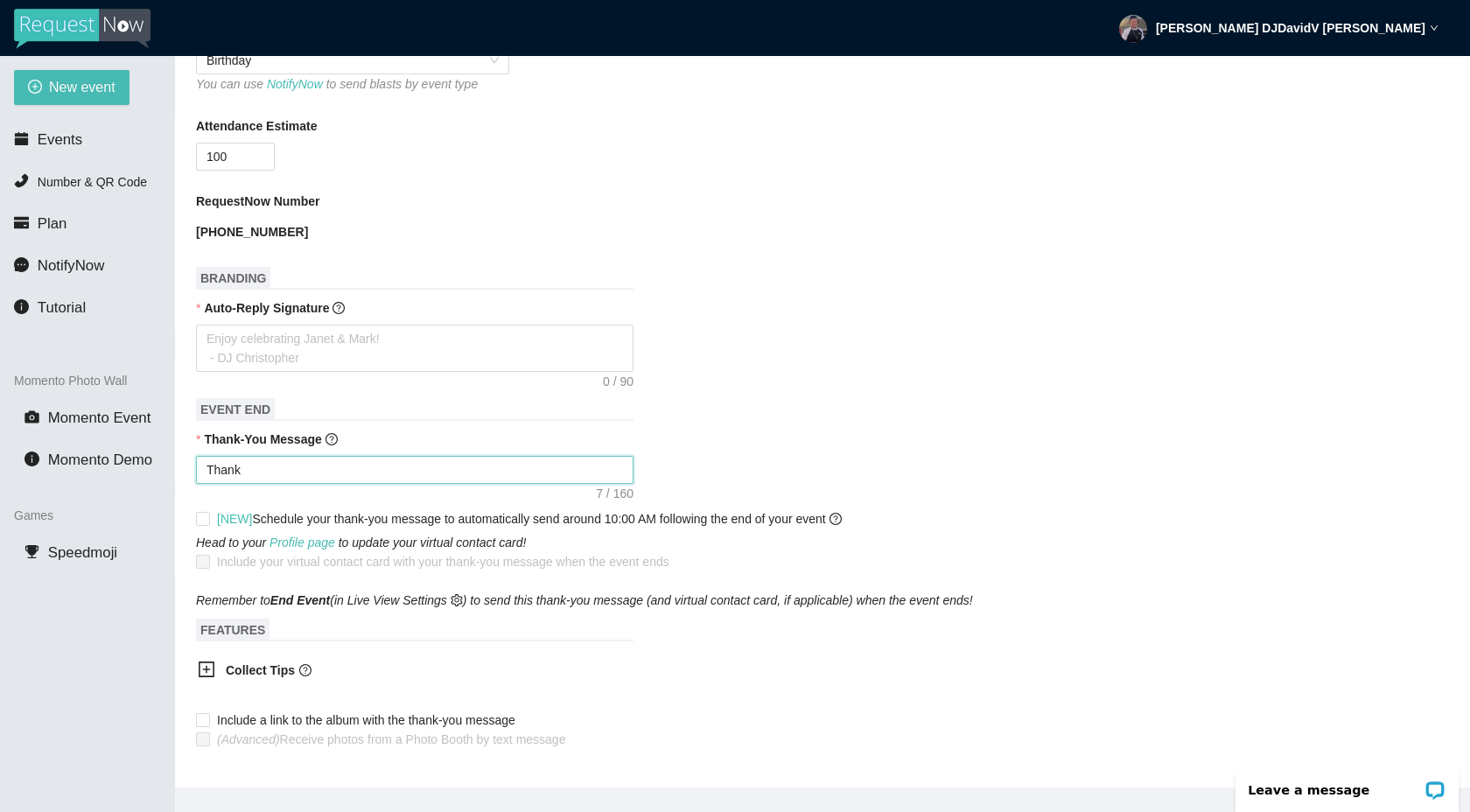
type textarea "Thank"
type textarea "Than"
type textarea "Tha"
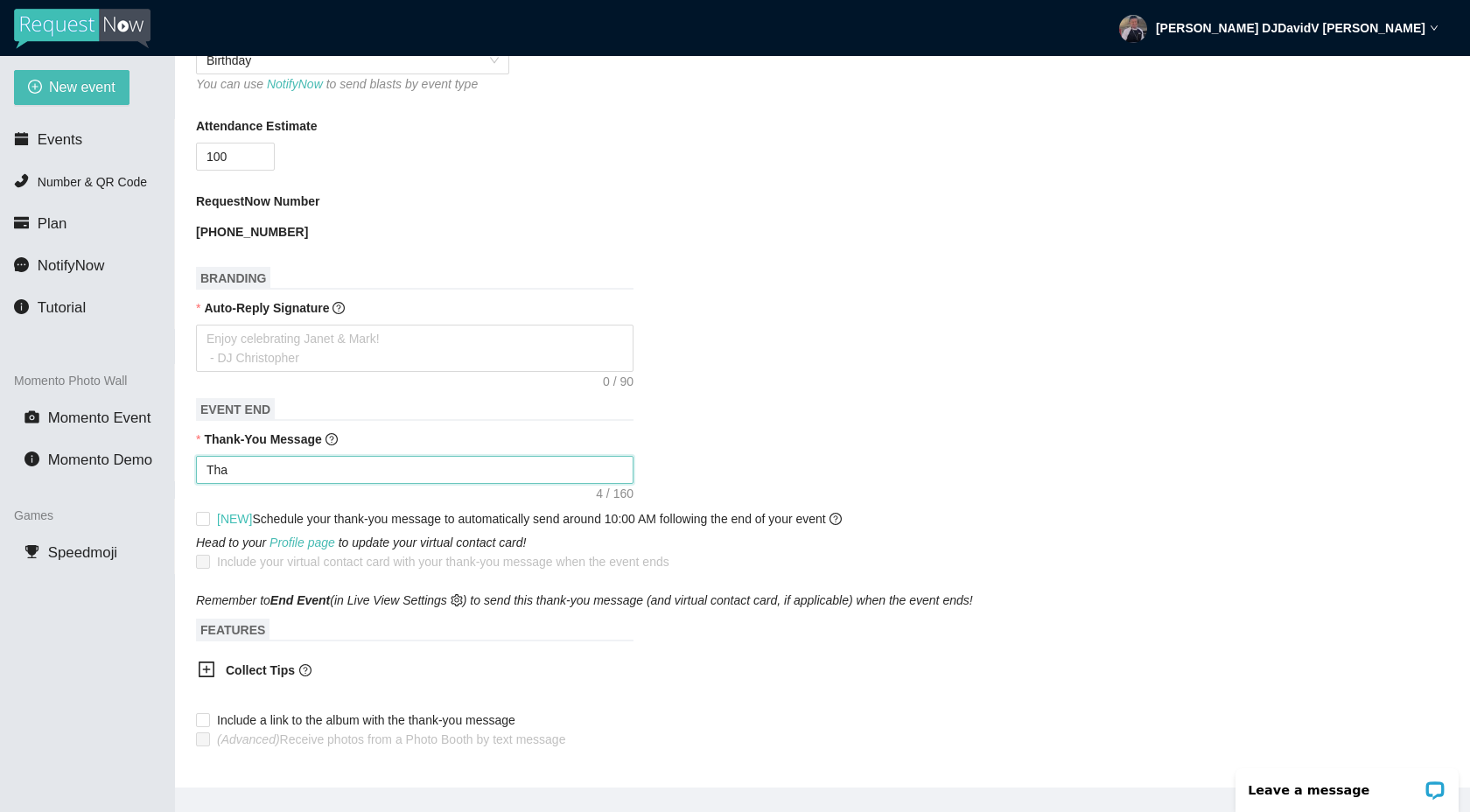
type textarea "Th"
type textarea "T"
type textarea "Thank you for being part of this event. See you next year! - [PERSON_NAME] from…"
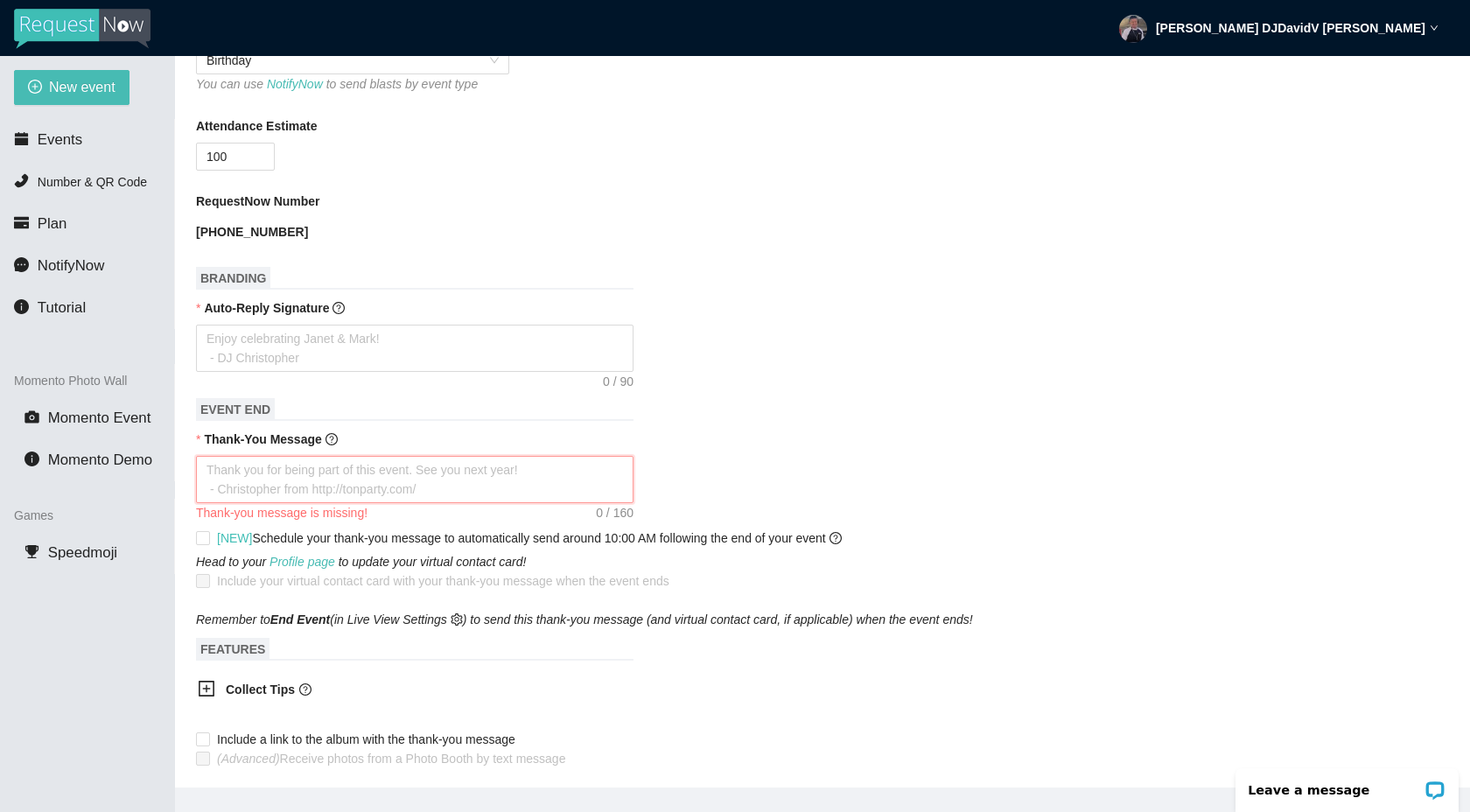
scroll to position [501, 0]
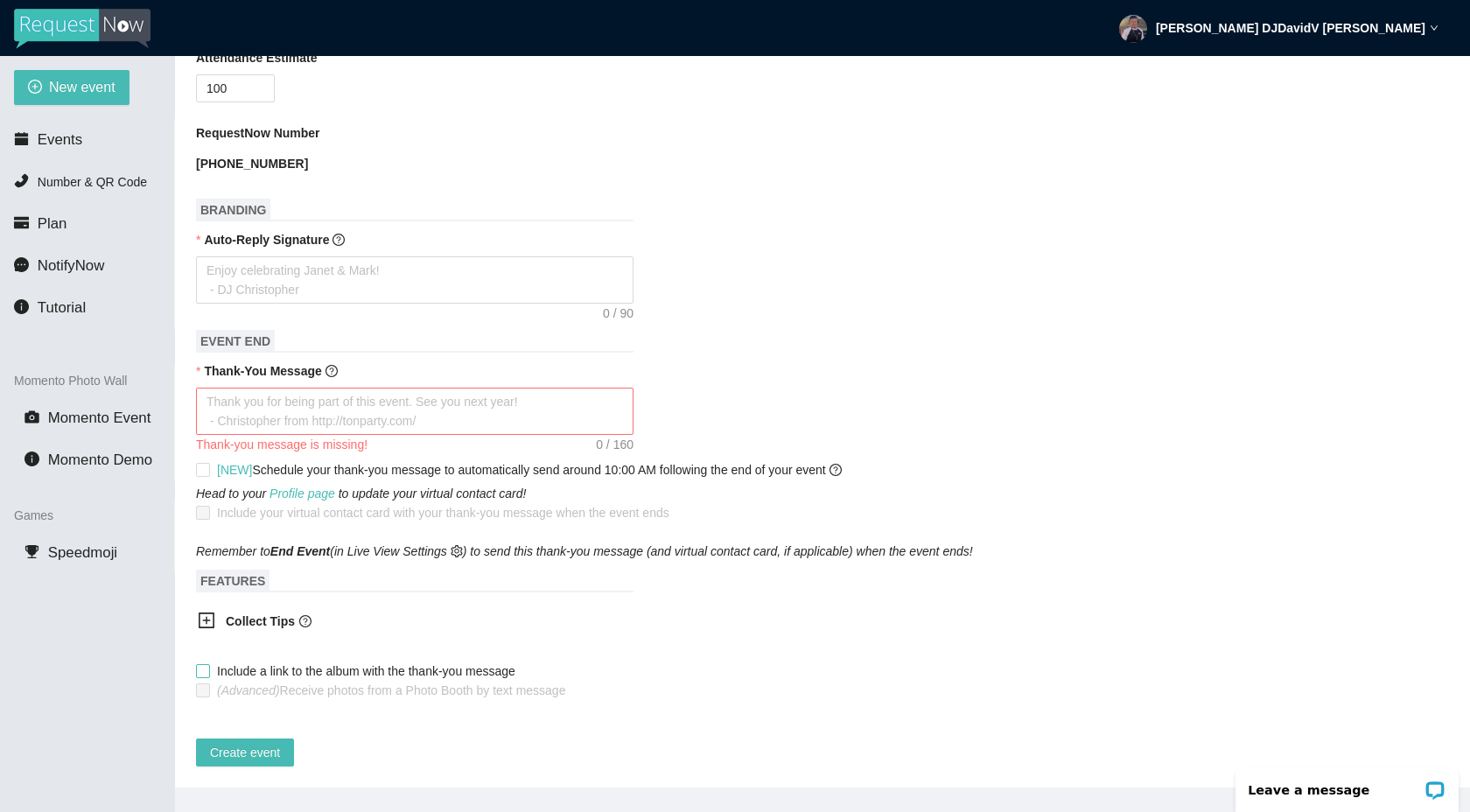
click at [200, 661] on label "Include a link to the album with the thank-you message" at bounding box center [359, 671] width 327 height 20
click at [200, 664] on input "Include a link to the album with the thank-you message" at bounding box center [202, 670] width 13 height 13
checkbox input "true"
click at [240, 742] on span "Create event" at bounding box center [245, 752] width 70 height 20
click at [338, 265] on textarea "Auto-Reply Signature" at bounding box center [414, 280] width 438 height 47
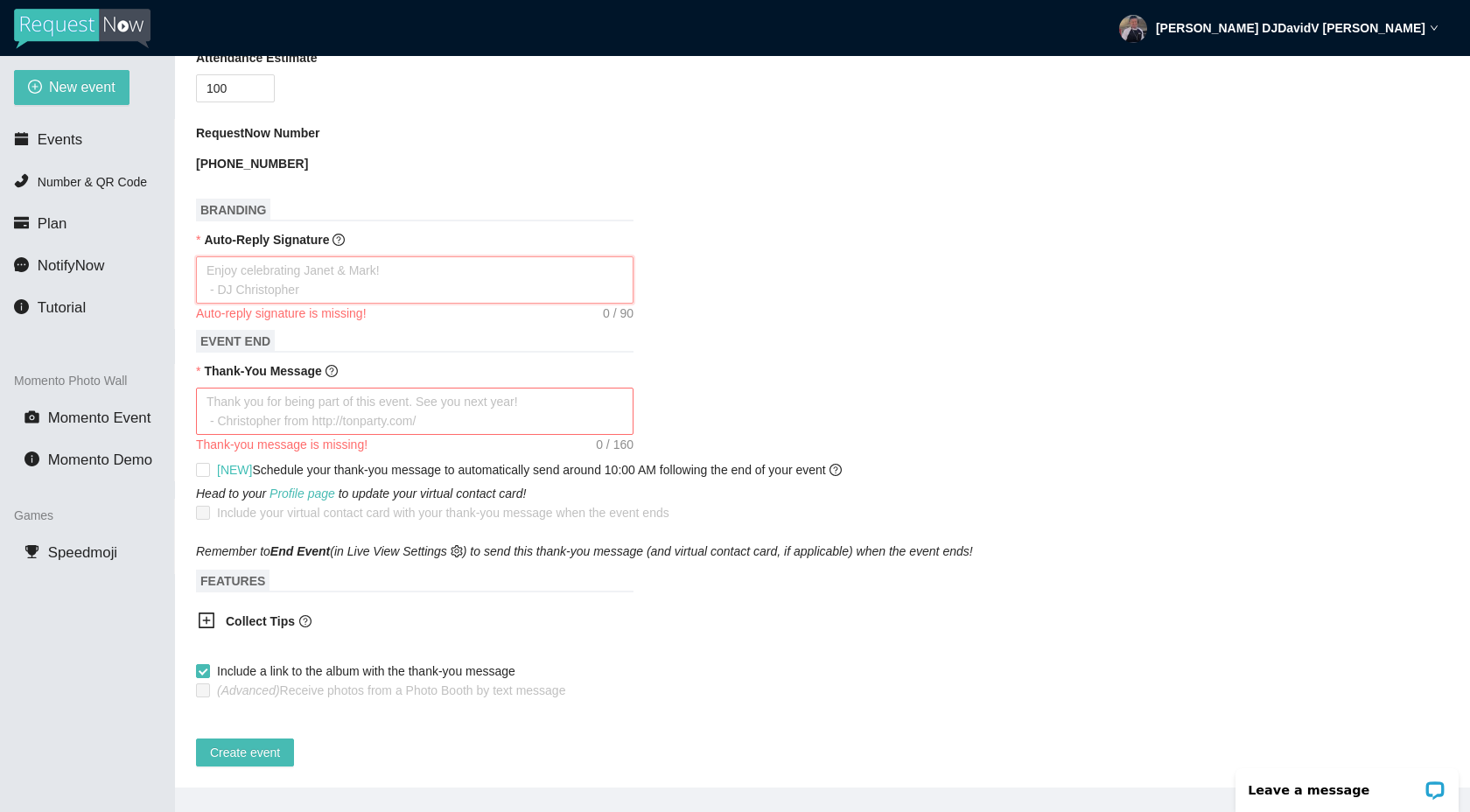
type textarea "E"
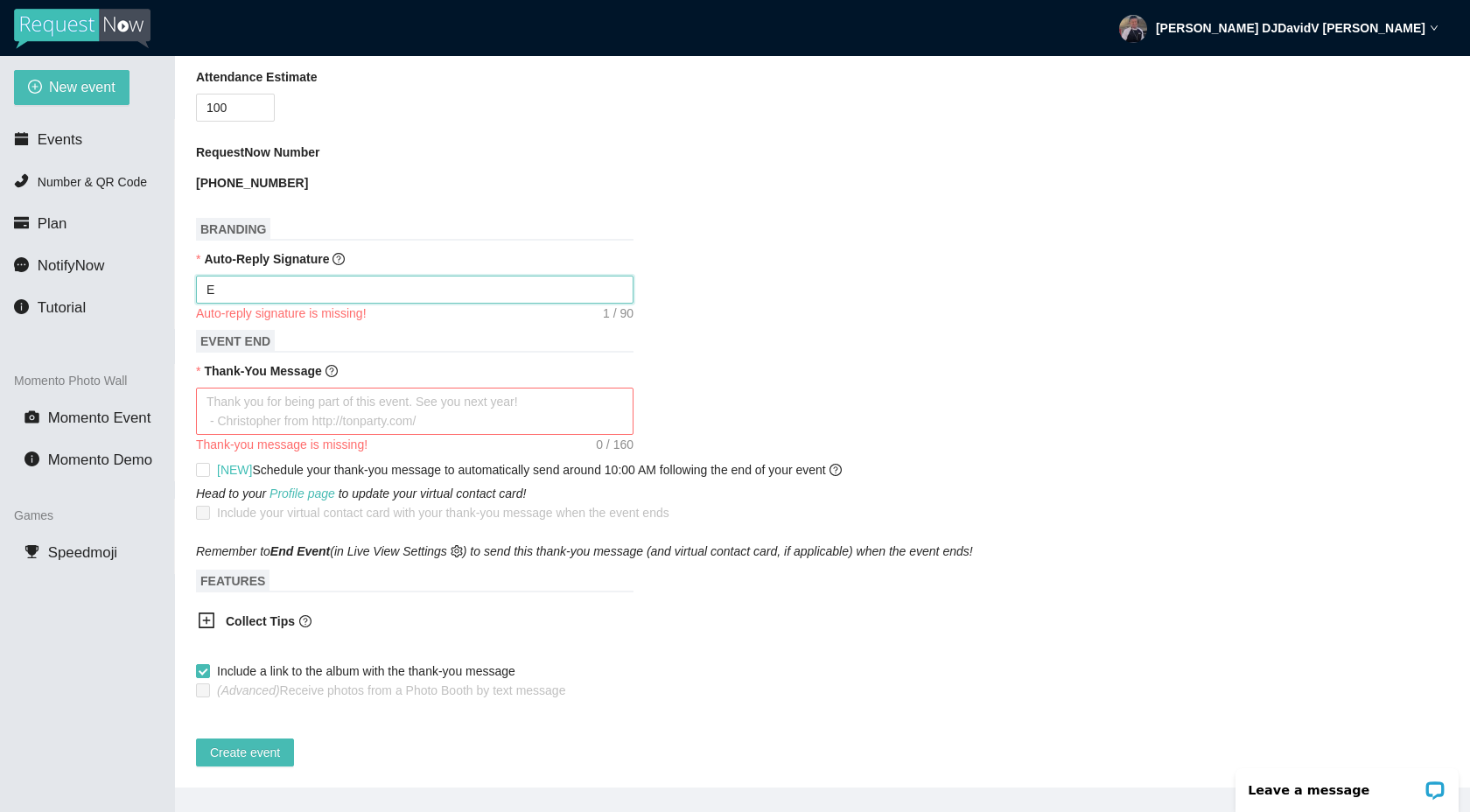
scroll to position [482, 0]
type textarea "En"
type textarea "Enj"
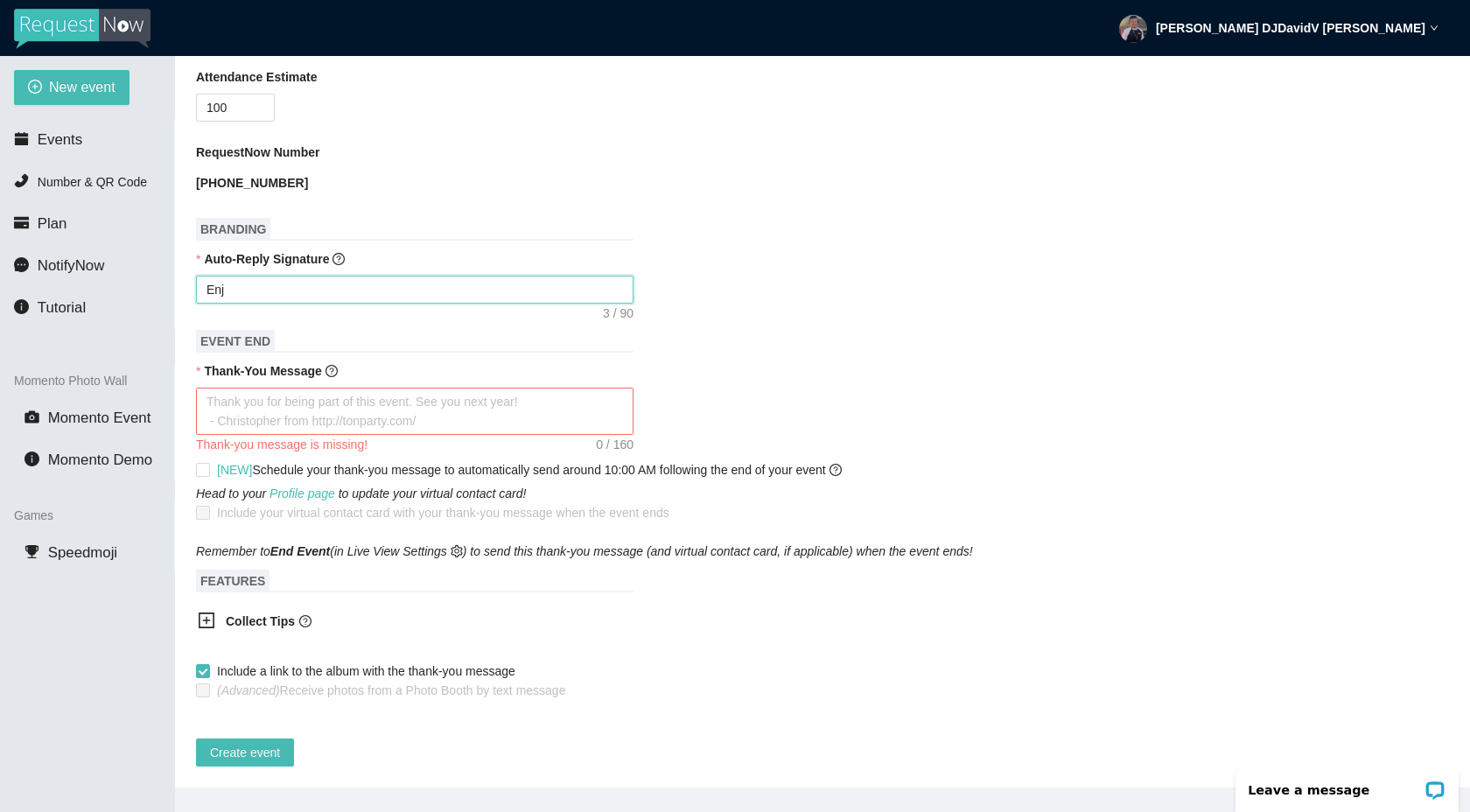
type textarea "Enjo"
type textarea "Enjoy"
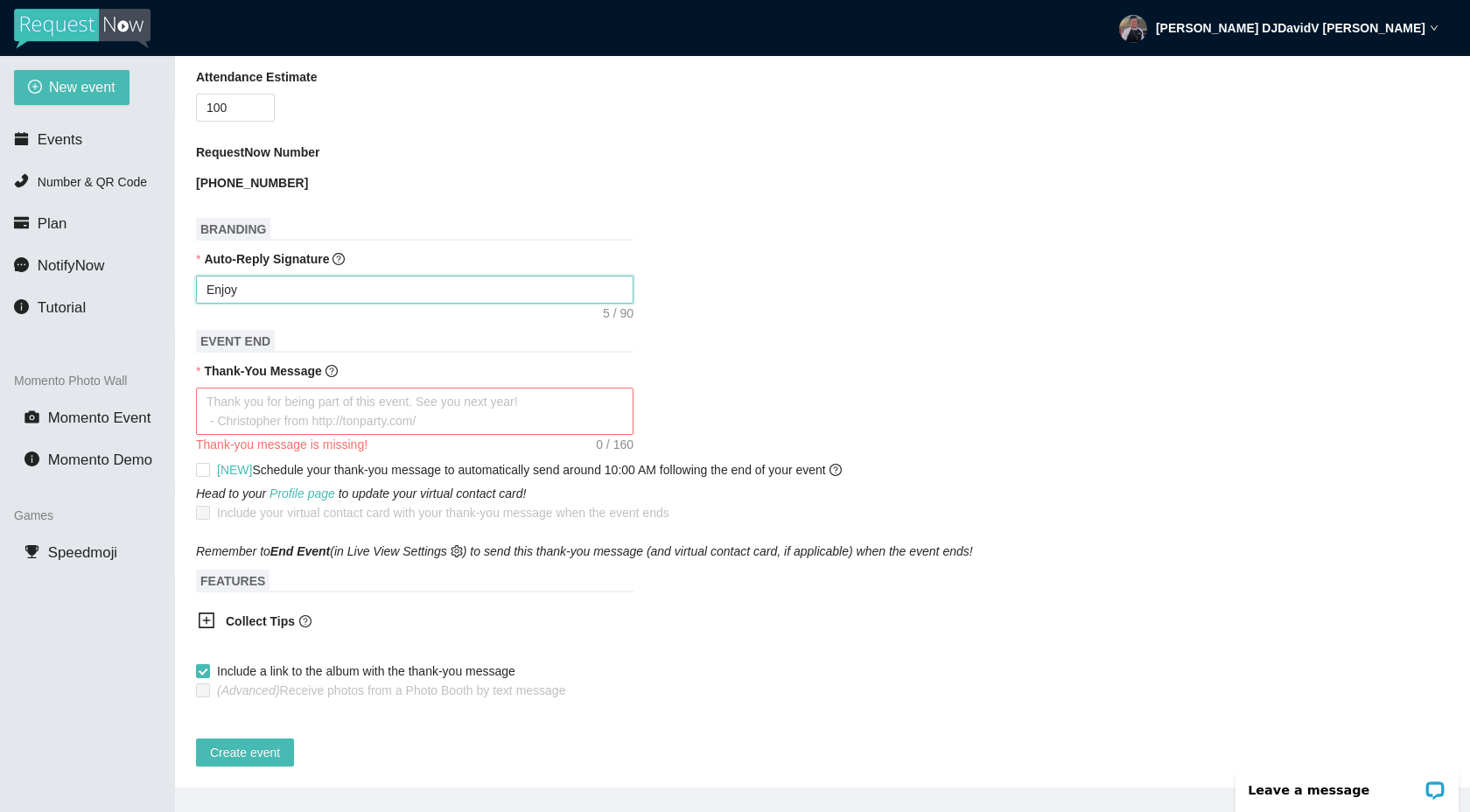
type textarea "Enjoy"
type textarea "Enjoy t"
type textarea "Enjoy th"
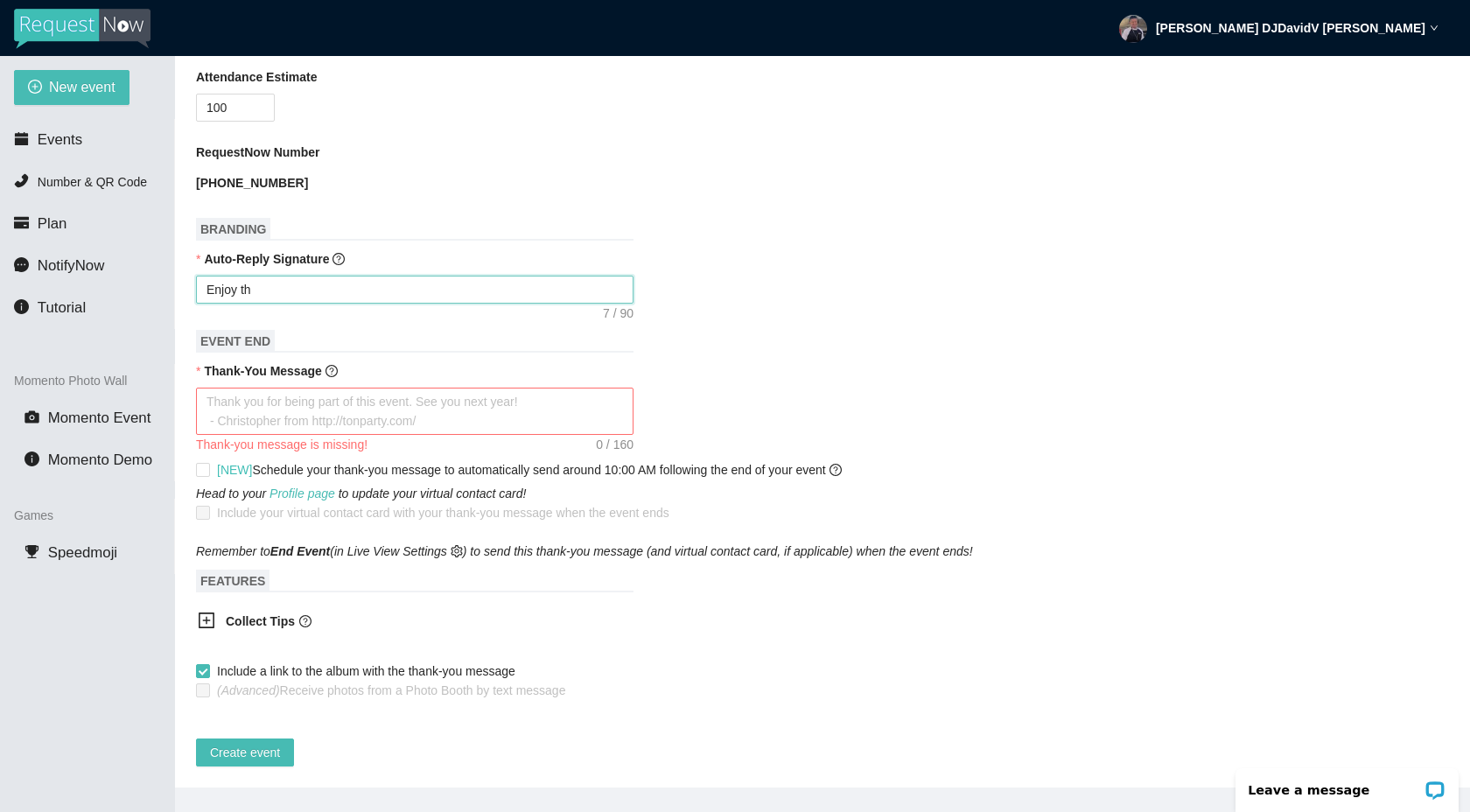
type textarea "Enjoy the"
type textarea "Enjoy the C"
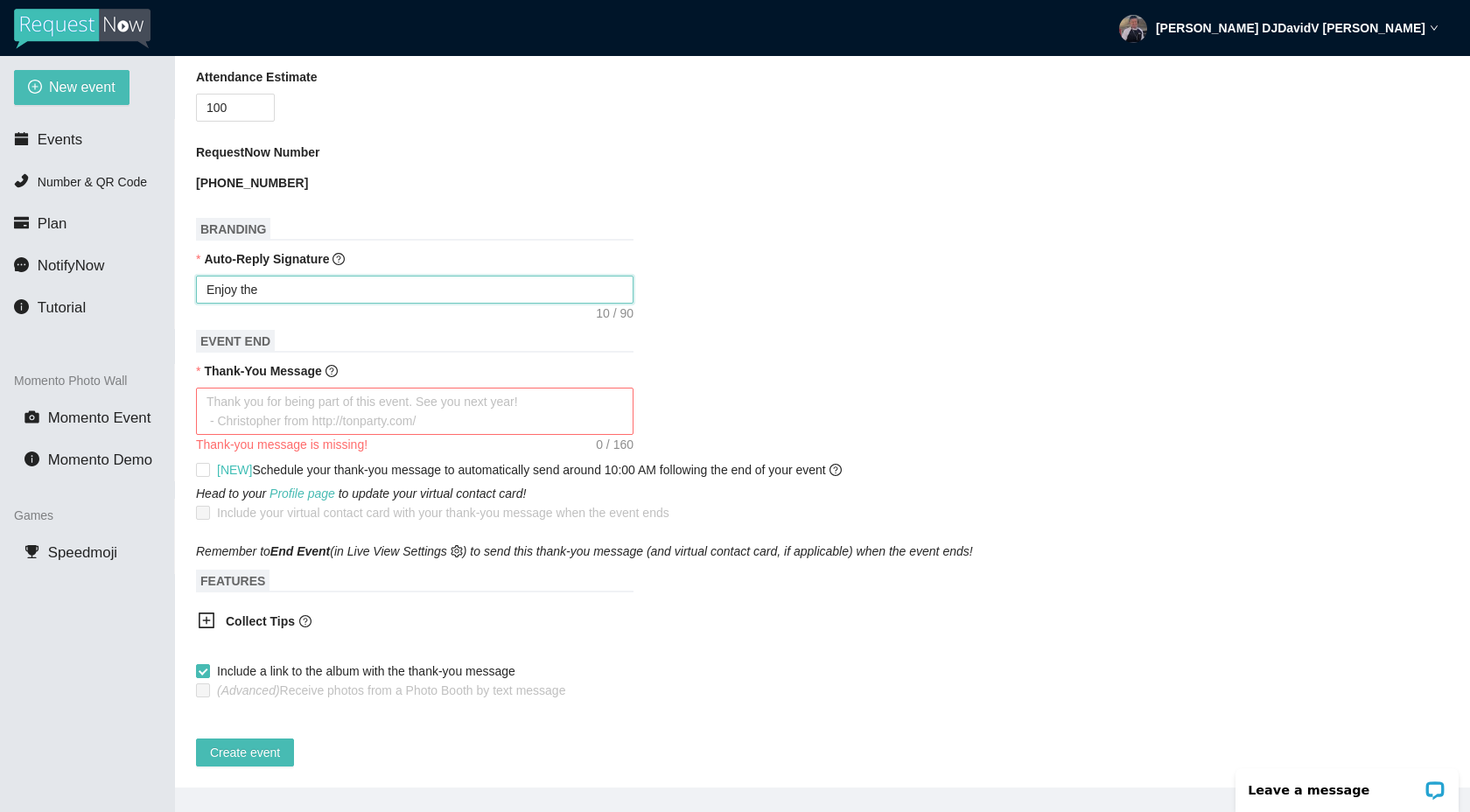
type textarea "Enjoy the C"
type textarea "Enjoy the Ce"
type textarea "Enjoy the Cel"
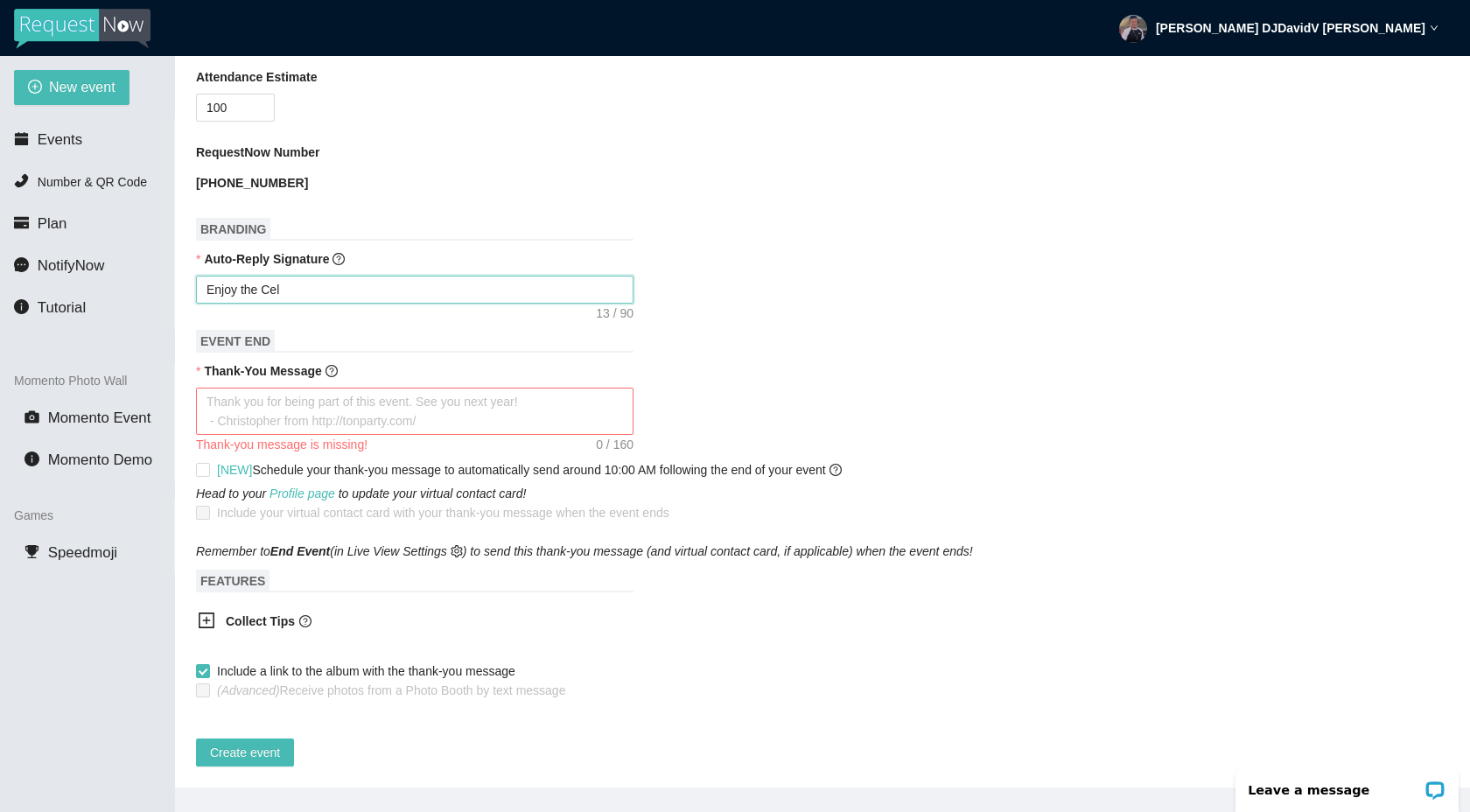
type textarea "Enjoy the Cele"
type textarea "Enjoy the Celeb"
type textarea "Enjoy the Celebr"
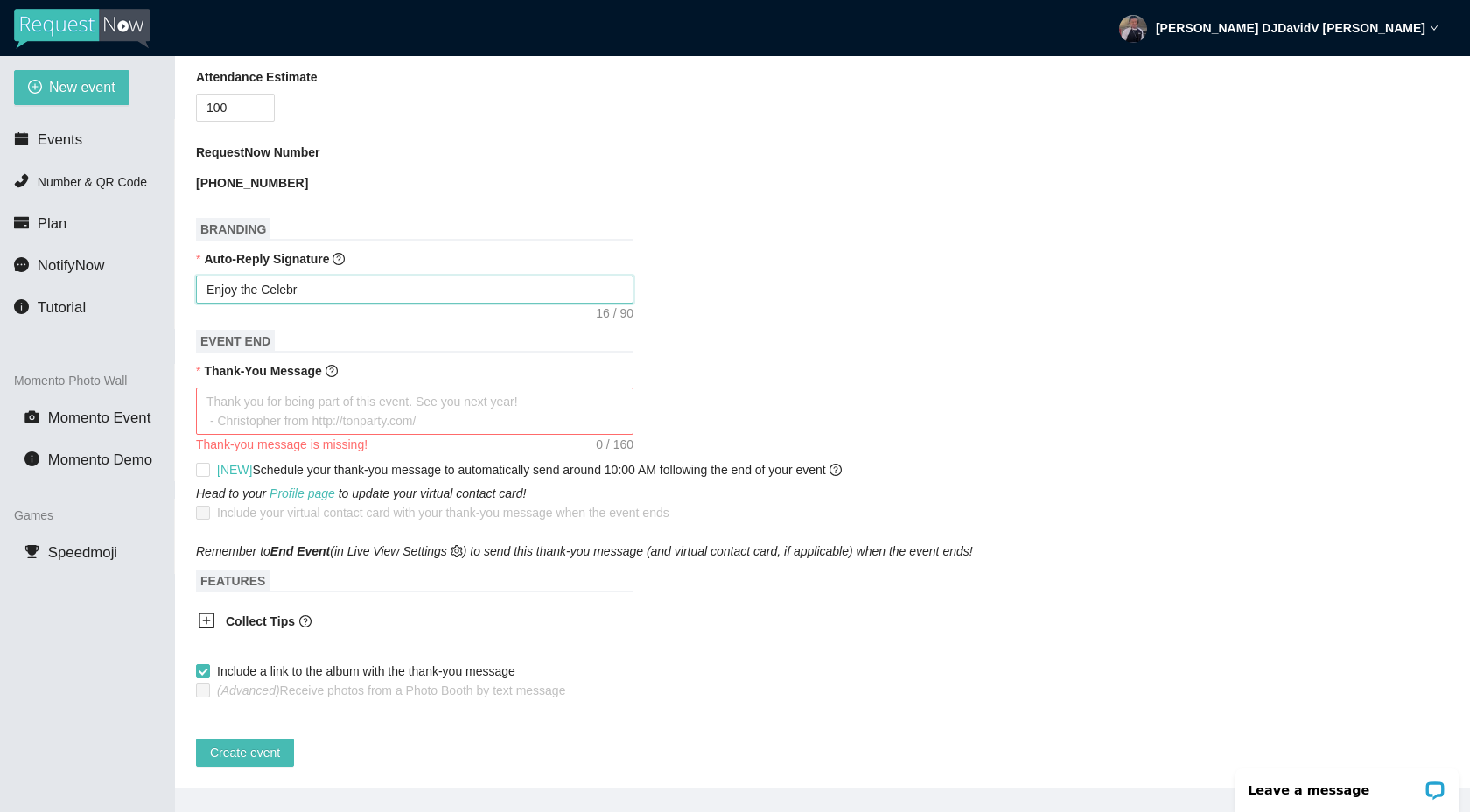
type textarea "Enjoy the Celebra"
type textarea "Enjoy the Celebrat"
type textarea "Enjoy the Celebrati"
type textarea "Enjoy the Celebratio"
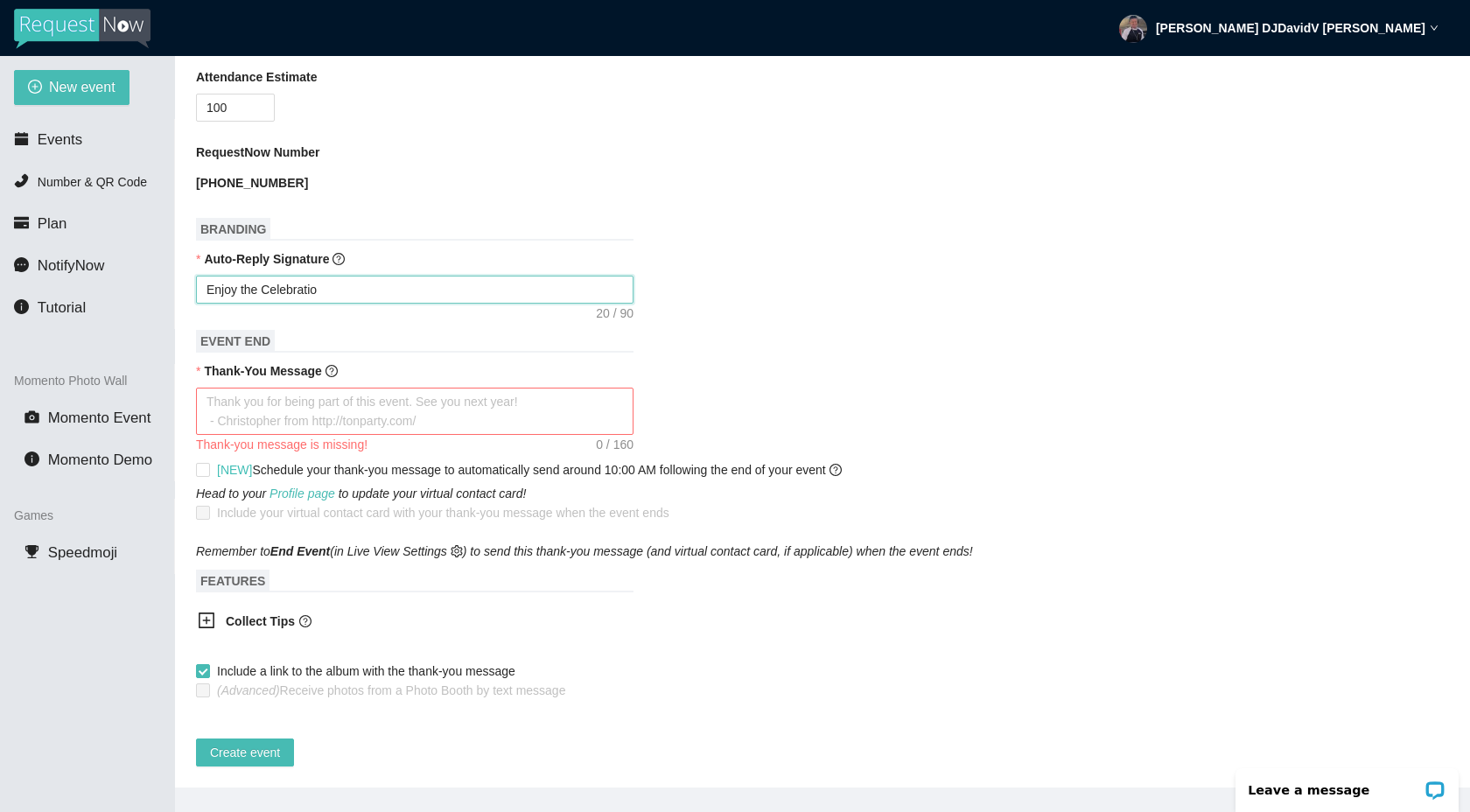
type textarea "Enjoy the Celebration"
type textarea "Enjoy the Celebration -"
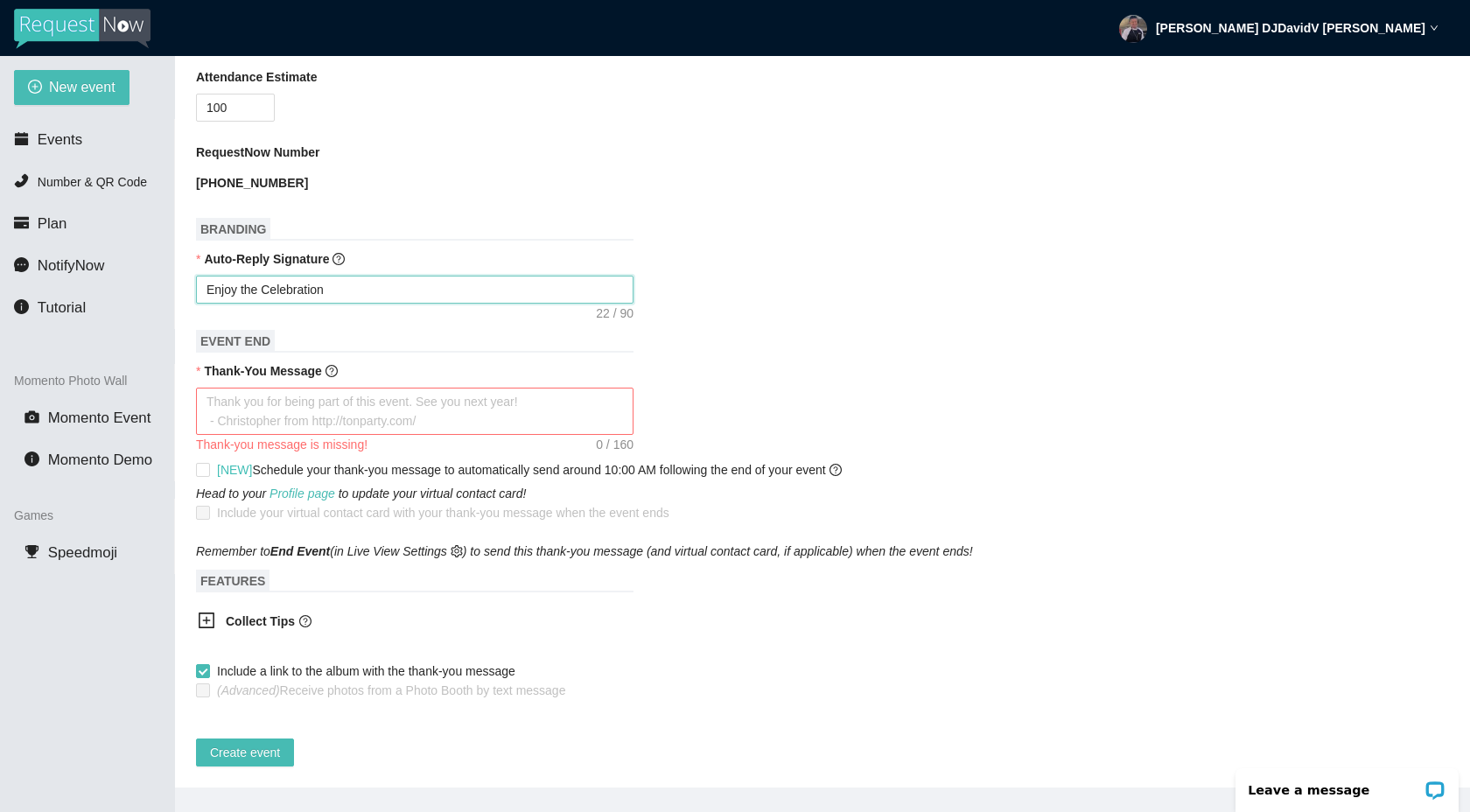
type textarea "Enjoy the Celebration -"
type textarea "Enjoy the Celebration - J"
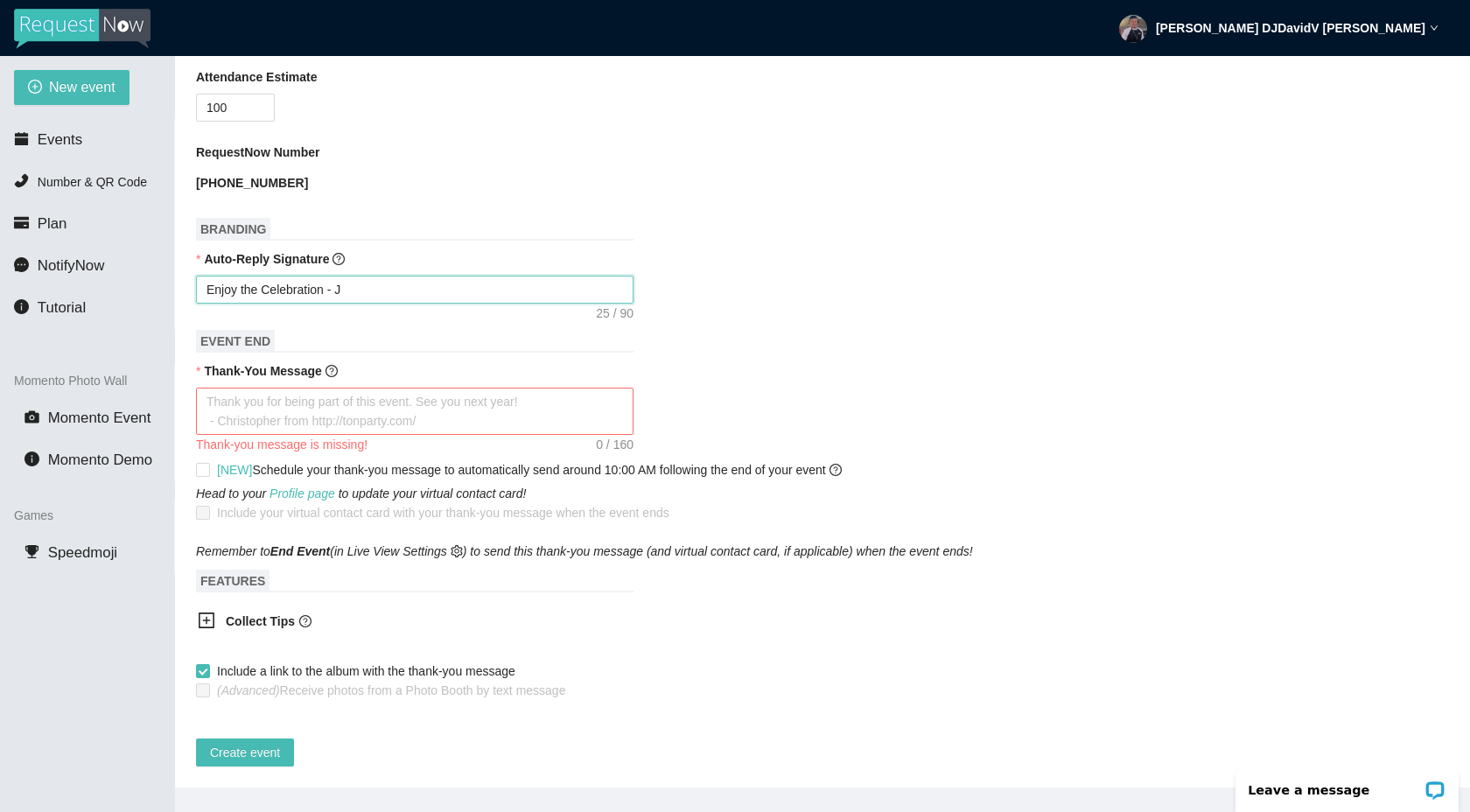
type textarea "Enjoy the Celebration - Ja"
type textarea "Enjoy the Celebration - Jad"
type textarea "Enjoy the Celebration - Jady"
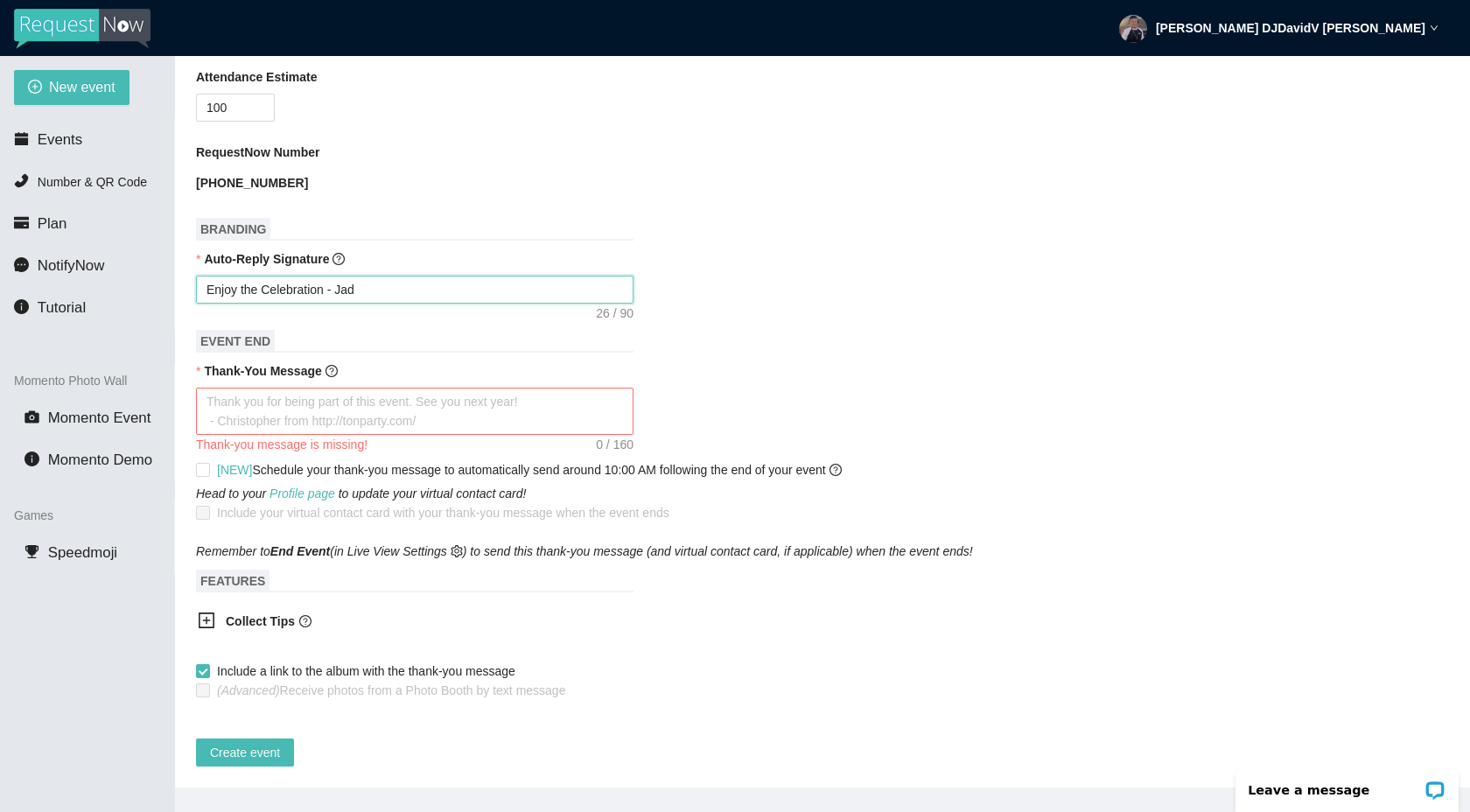
type textarea "Enjoy the Celebration - Jady"
type textarea "Enjoy the Celebration - Jadyn"
click at [378, 387] on textarea "Thank-You Message" at bounding box center [414, 410] width 438 height 47
type textarea "T"
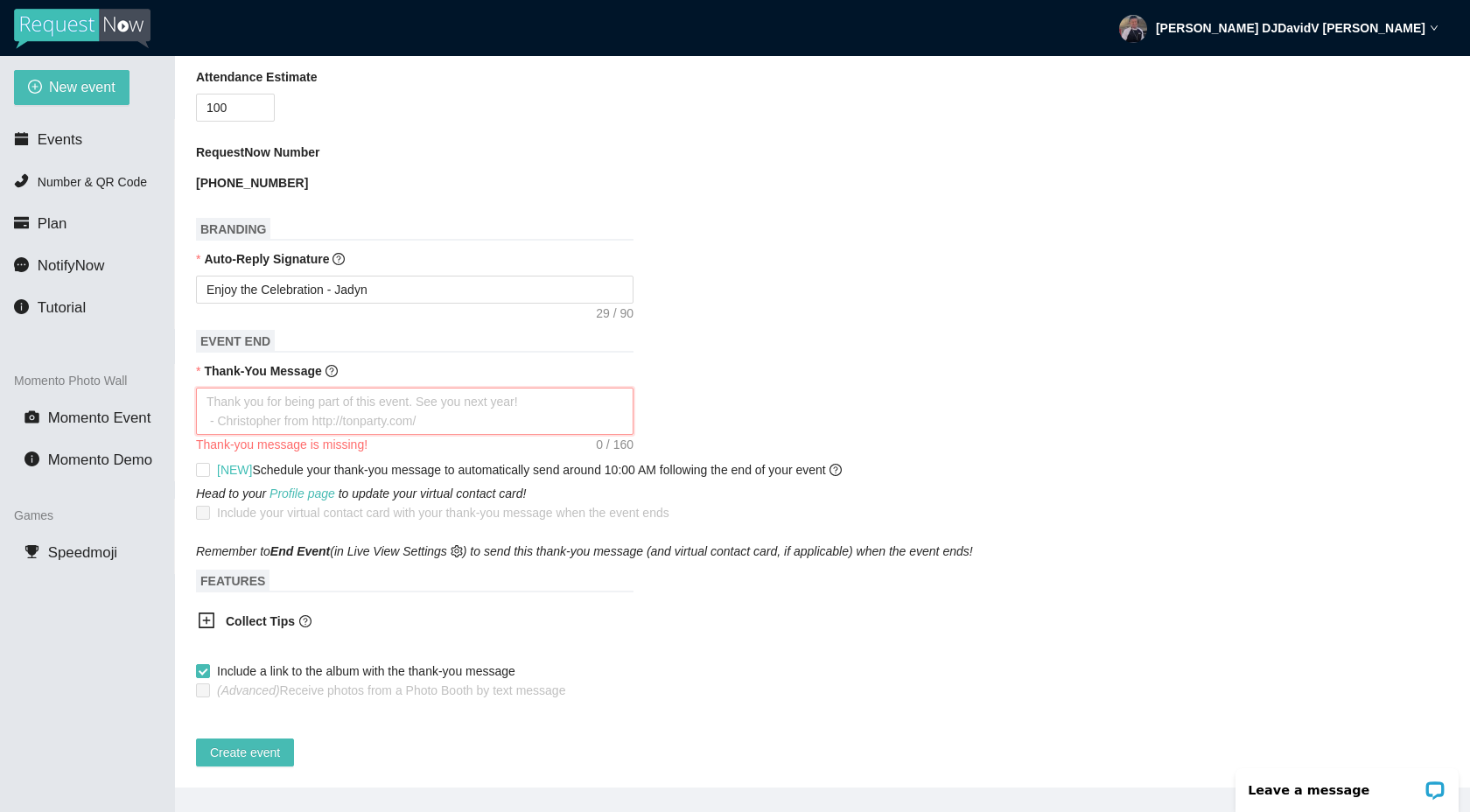
type textarea "T"
type textarea "Th"
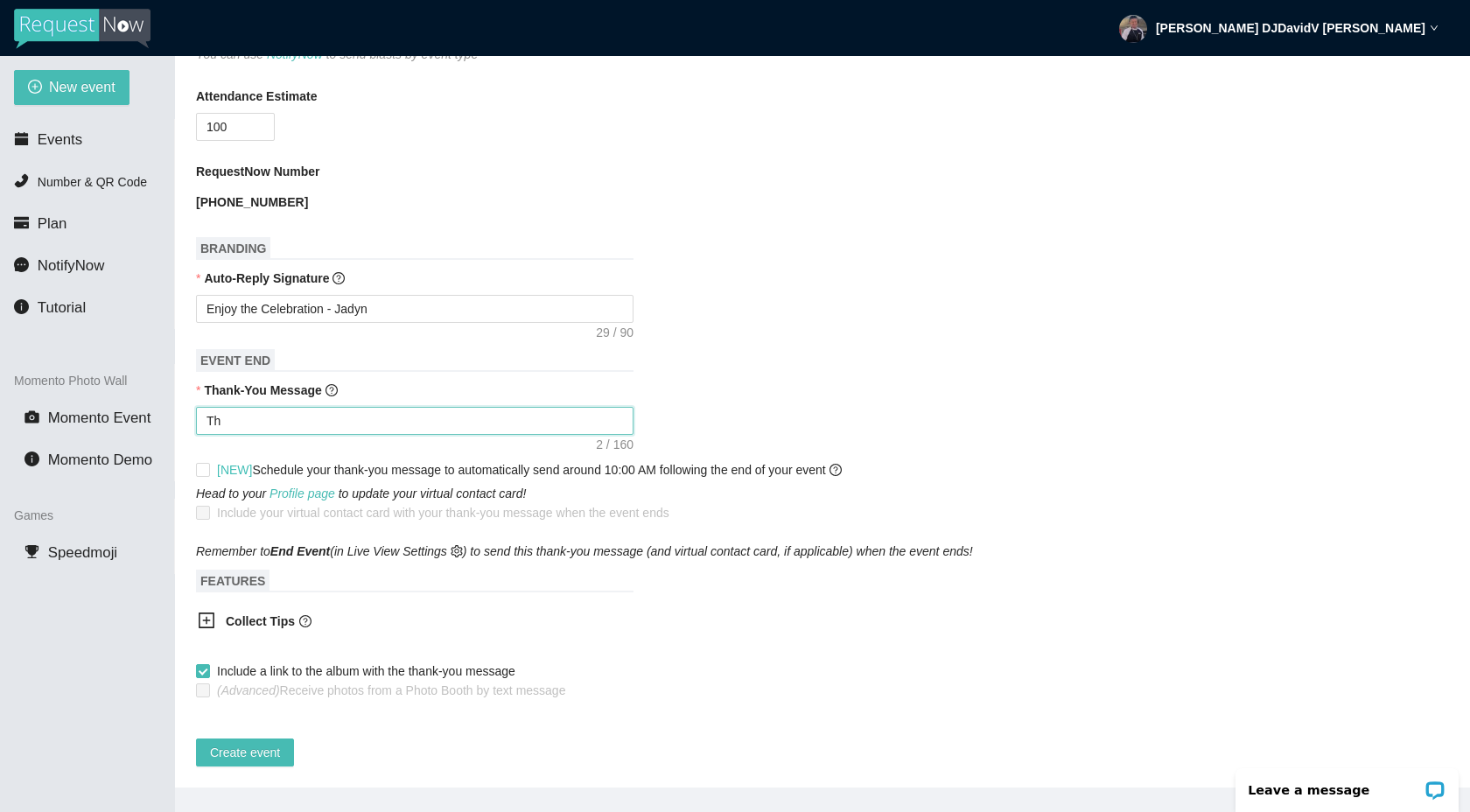
type textarea "Tha"
type textarea "Than"
type textarea "Thank"
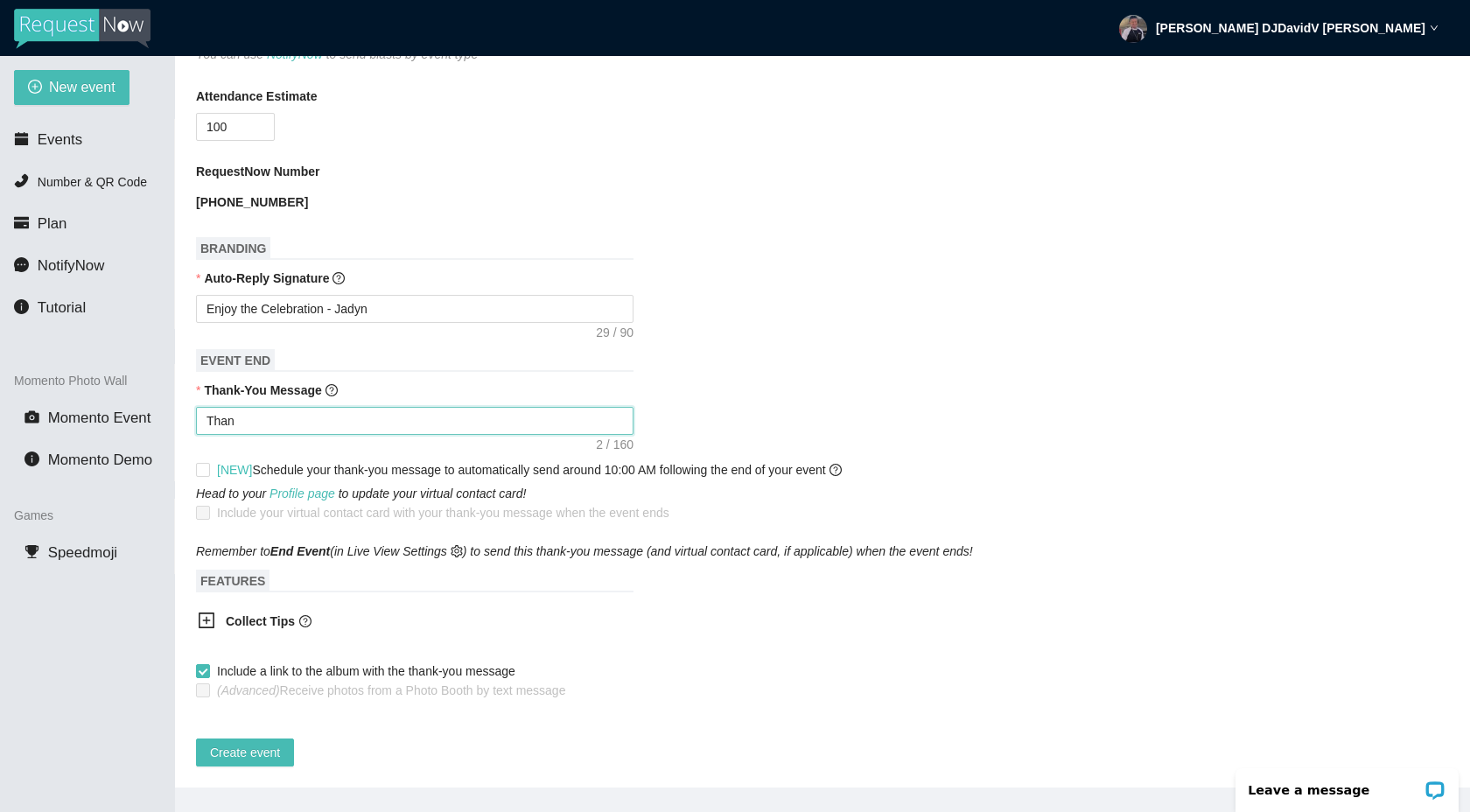
type textarea "Thank"
type textarea "Thank y"
type textarea "Thank yo"
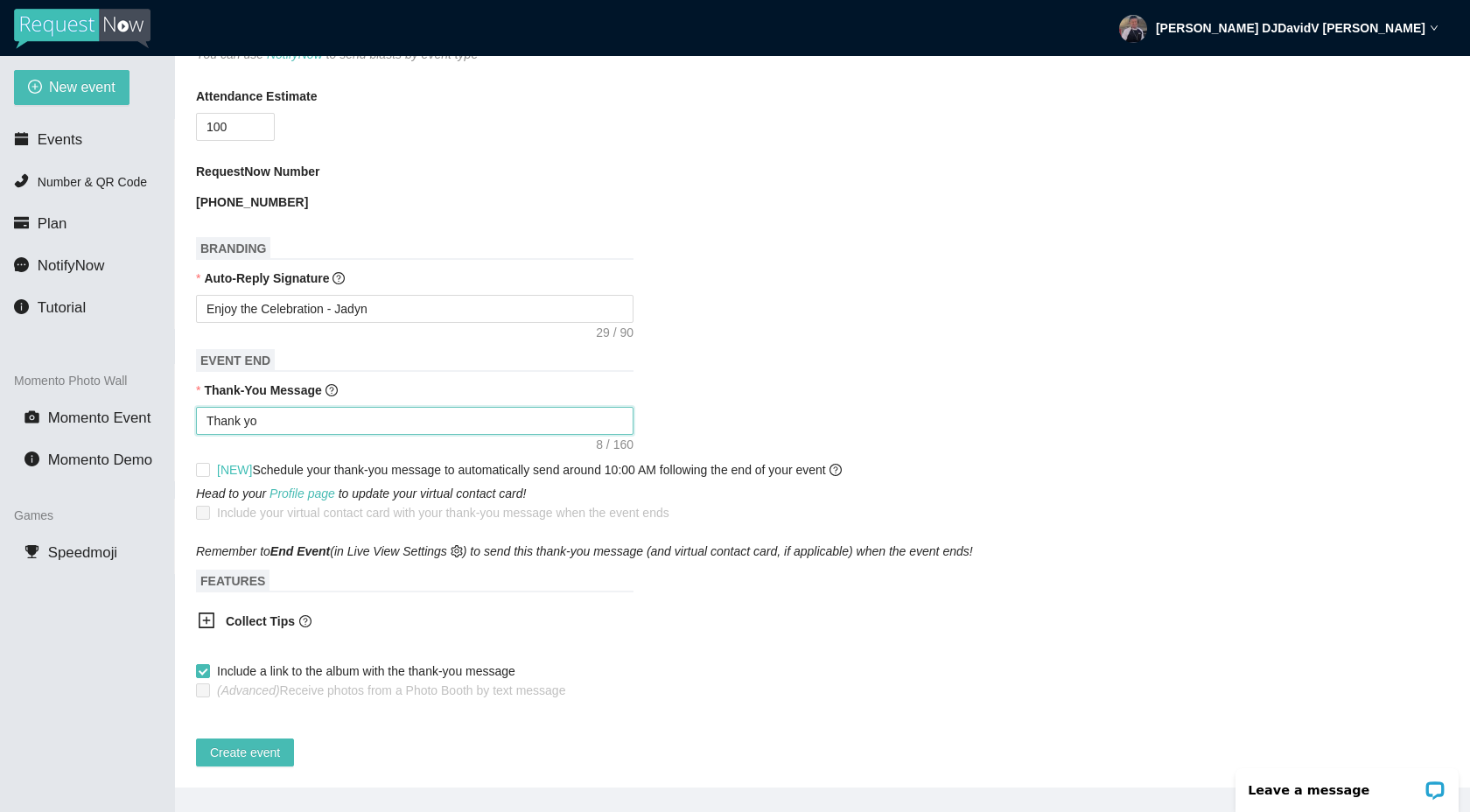
type textarea "Thank you"
type textarea "Thank you f"
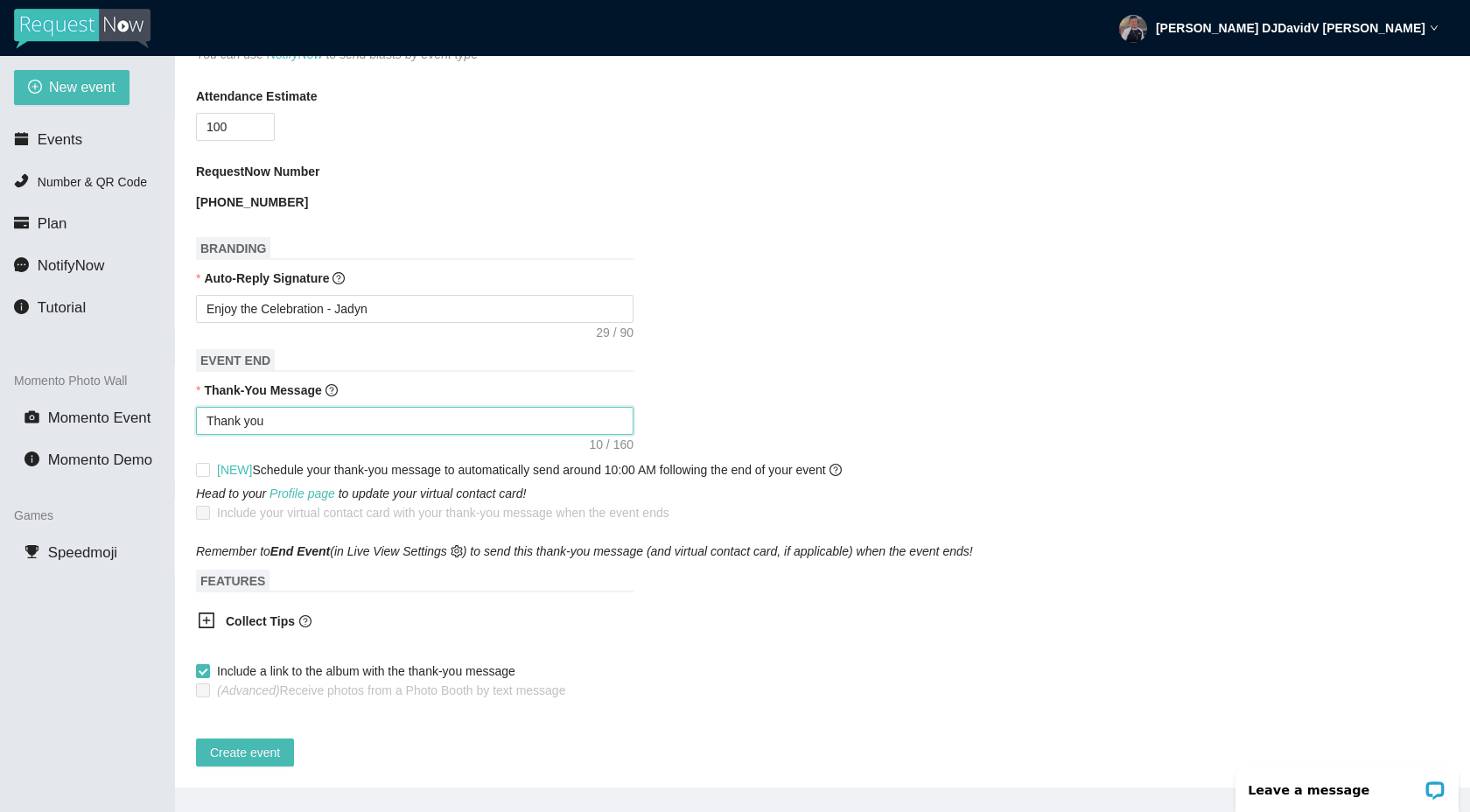
type textarea "Thank you f"
type textarea "Thank you fo"
type textarea "Thank you for"
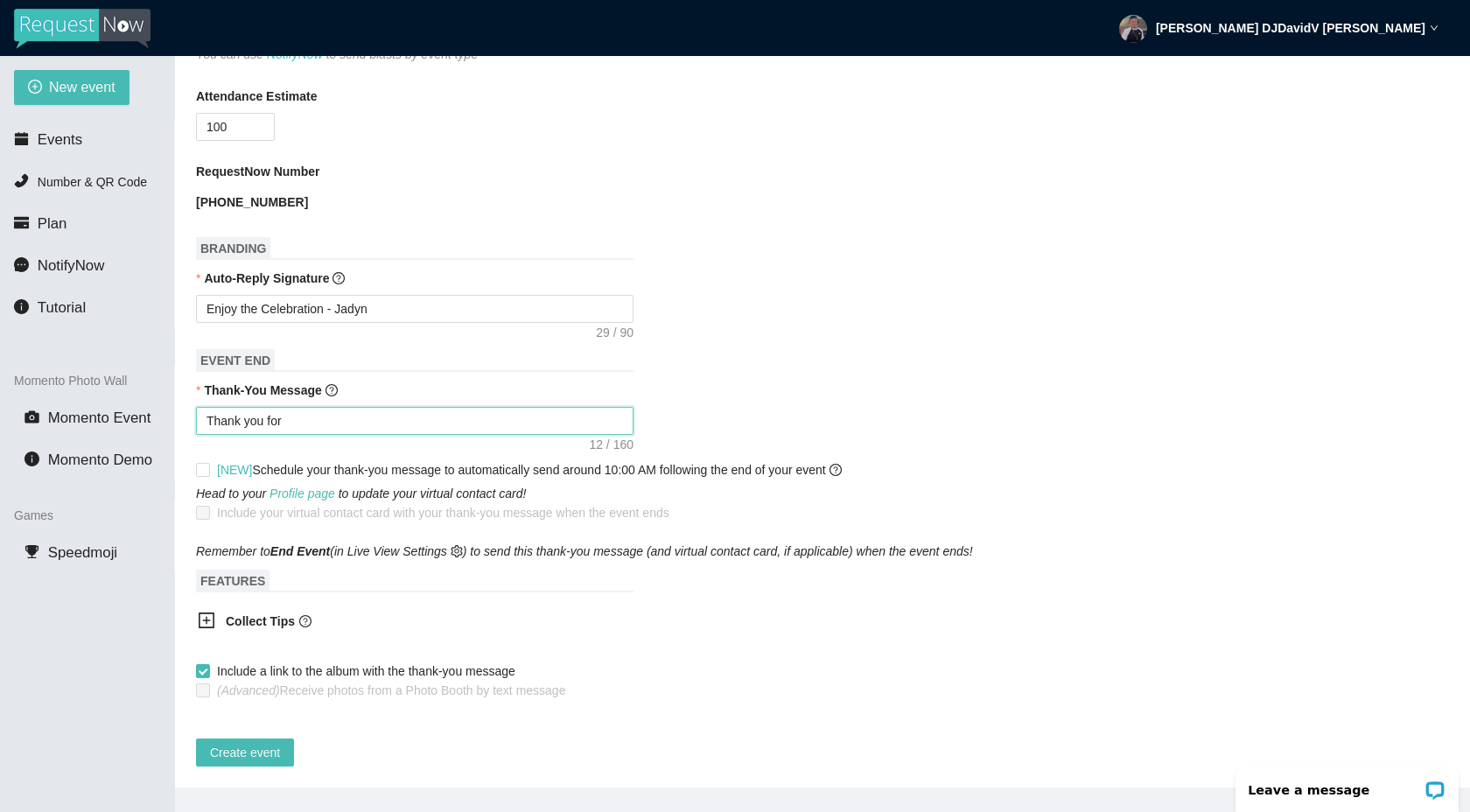
type textarea "Thank you for"
type textarea "Thank you for b"
type textarea "Thank you for be"
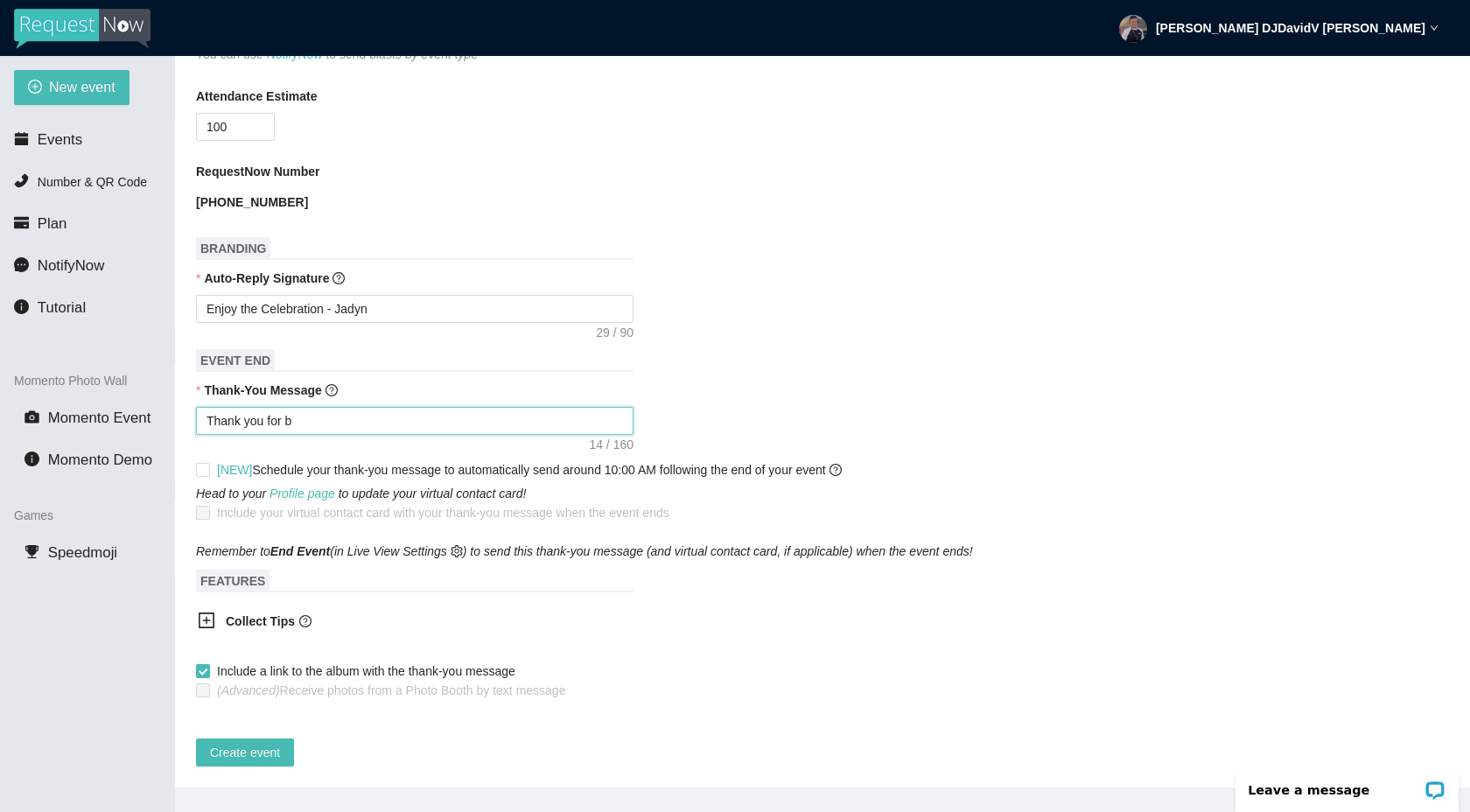
type textarea "Thank you for be"
type textarea "Thank you for bei"
type textarea "Thank you for bein"
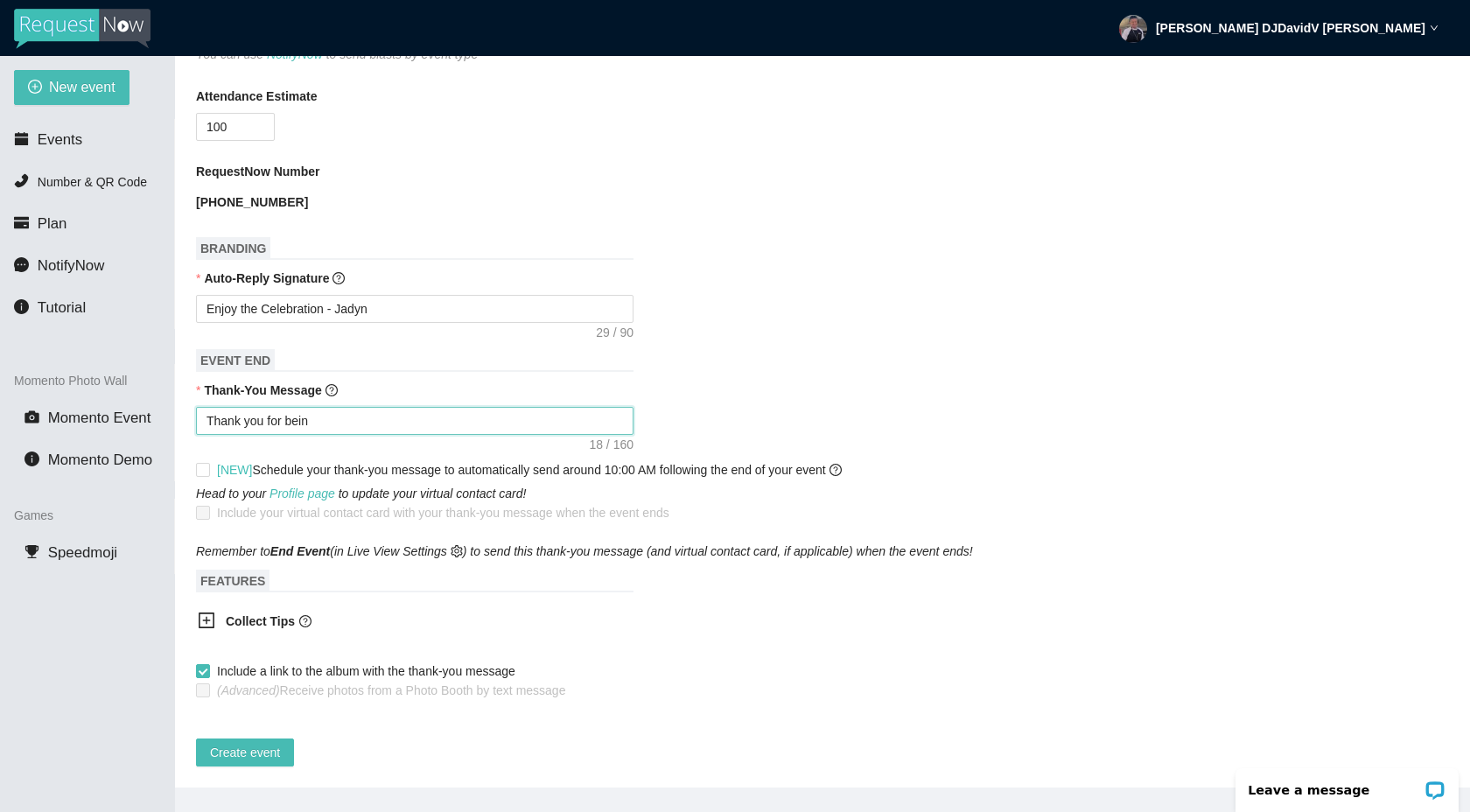
type textarea "Thank you for being"
type textarea "Thank you for being p"
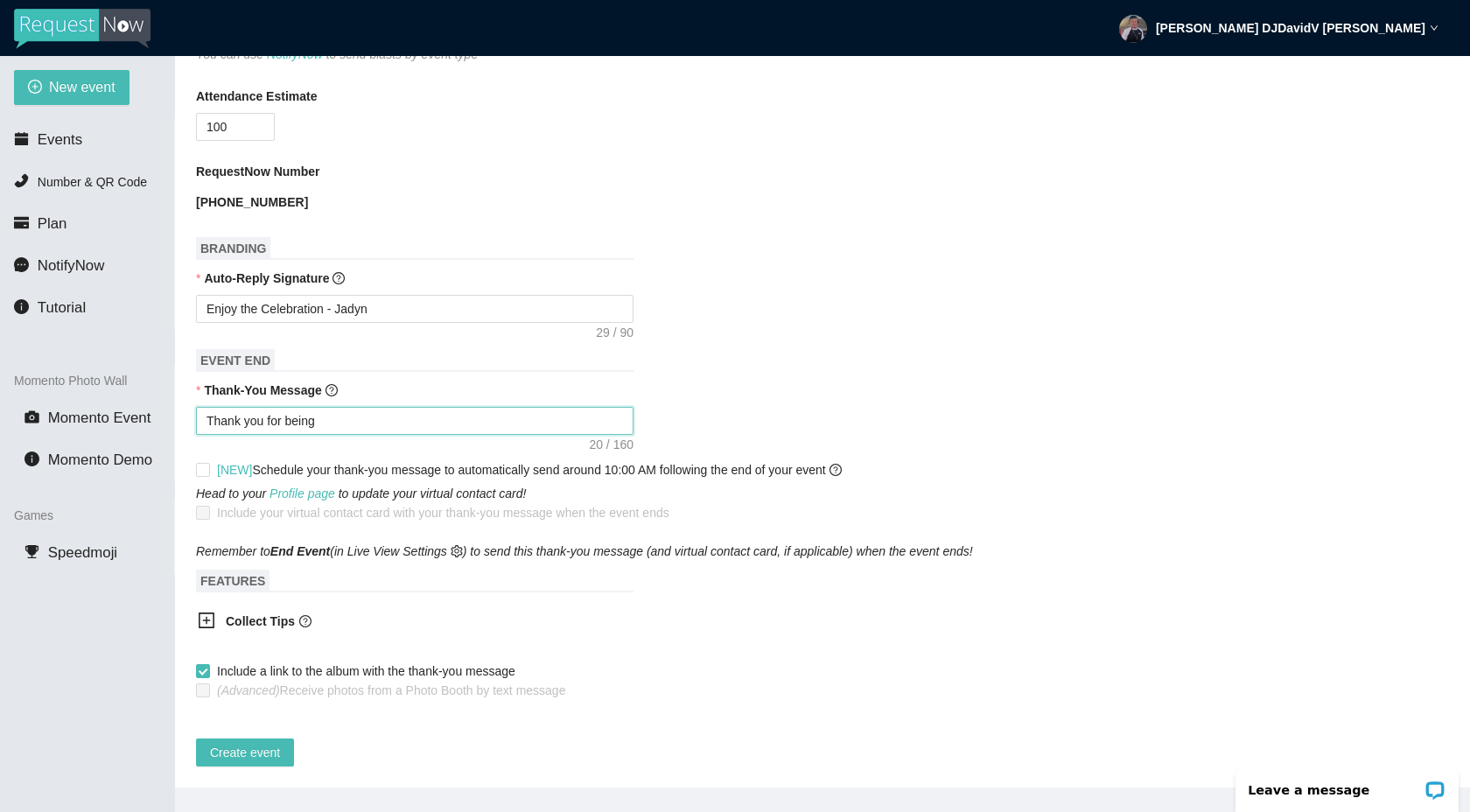
type textarea "Thank you for being p"
type textarea "Thank you for being pa"
type textarea "Thank you for being par"
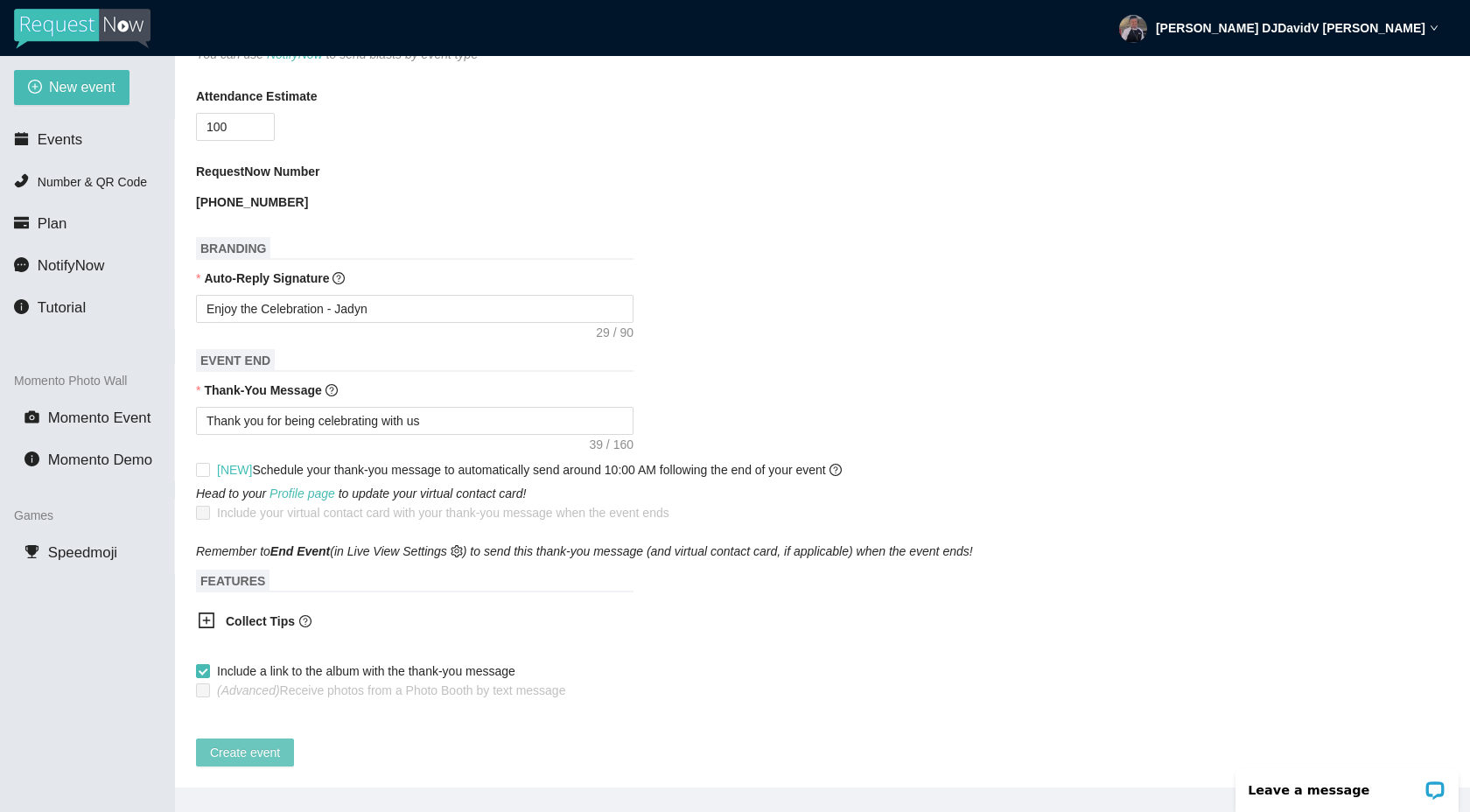
click at [237, 742] on span "Create event" at bounding box center [245, 752] width 70 height 20
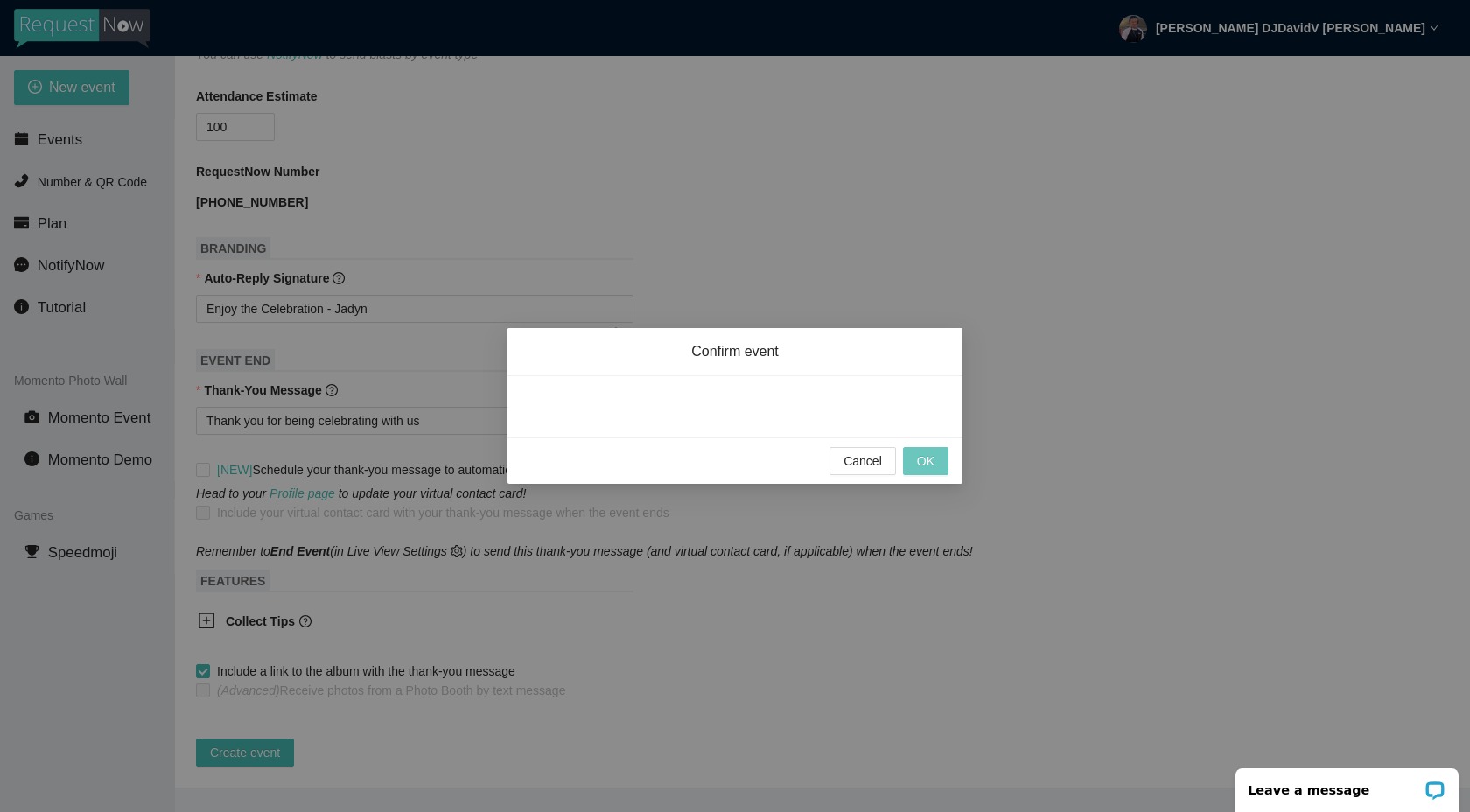
click at [916, 458] on button "OK" at bounding box center [925, 461] width 46 height 28
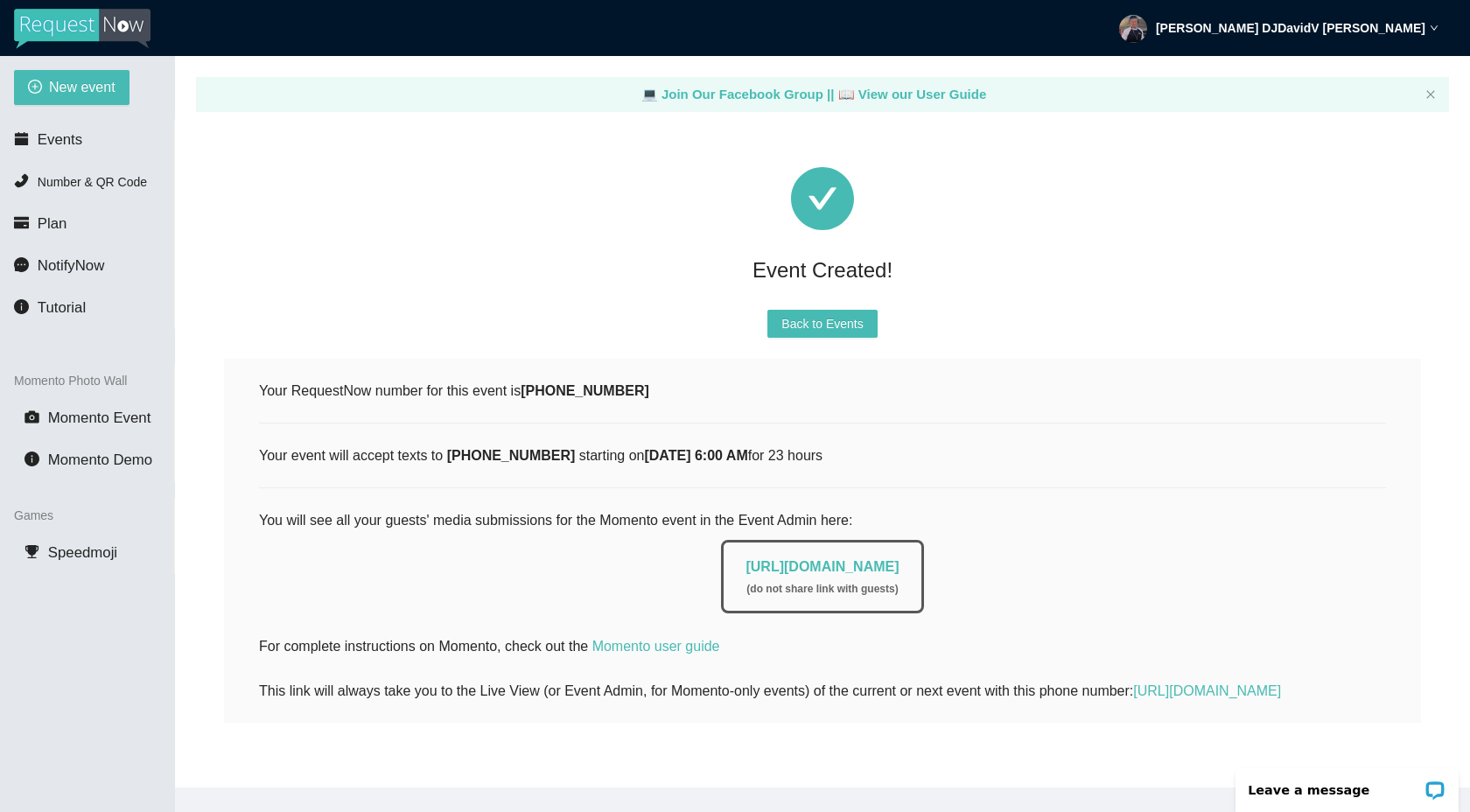
scroll to position [34, 0]
click at [101, 461] on span "Momento Demo" at bounding box center [100, 460] width 104 height 17
